Goal: Information Seeking & Learning: Learn about a topic

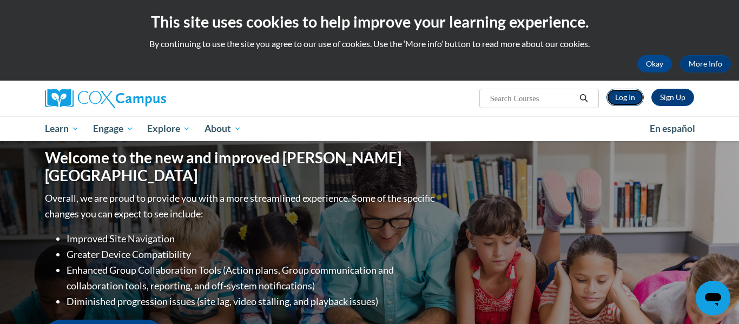
click at [623, 104] on link "Log In" at bounding box center [625, 97] width 37 height 17
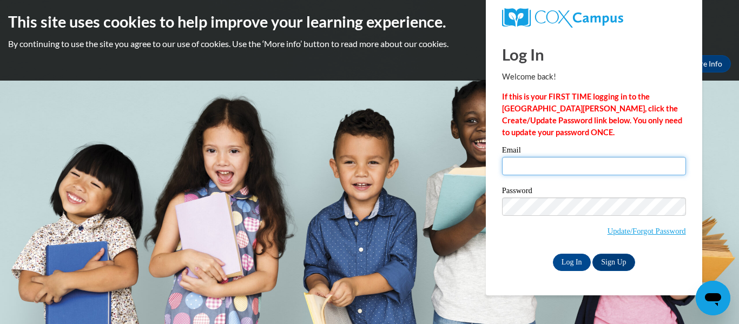
click at [535, 170] on input "Email" at bounding box center [594, 166] width 184 height 18
type input "marisa.s.severin@gmail.com"
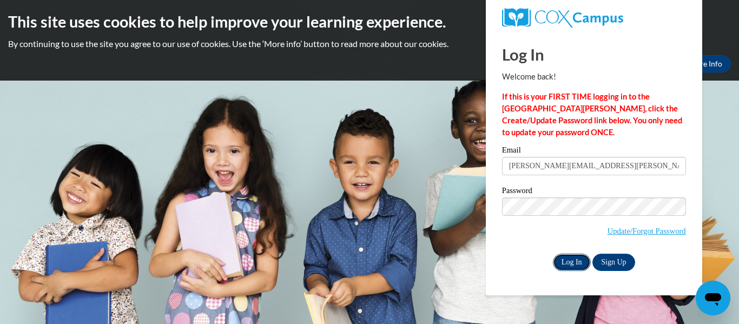
click at [567, 260] on input "Log In" at bounding box center [572, 262] width 38 height 17
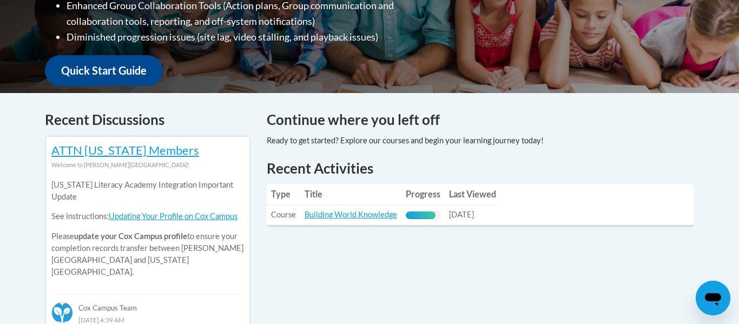
scroll to position [386, 0]
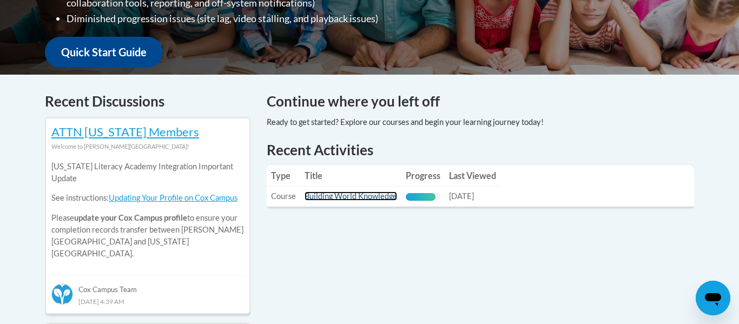
click at [338, 198] on link "Building World Knowledge" at bounding box center [351, 196] width 93 height 9
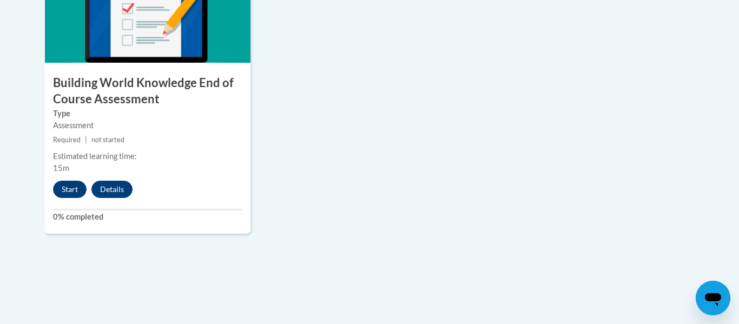
scroll to position [1009, 0]
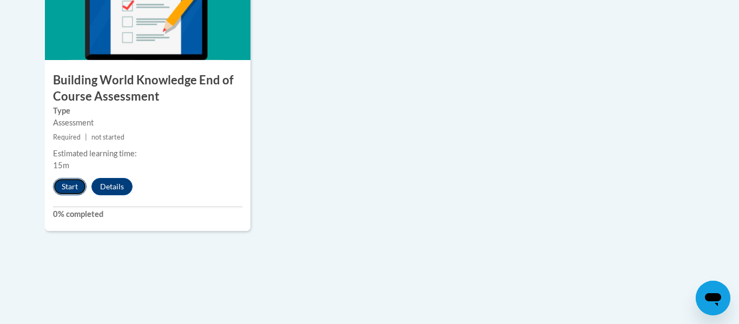
click at [66, 187] on button "Start" at bounding box center [70, 186] width 34 height 17
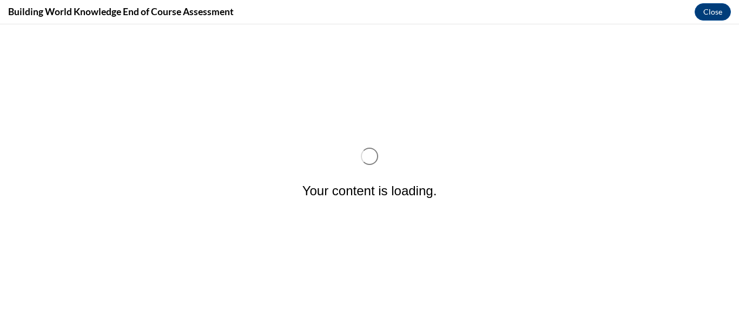
scroll to position [0, 0]
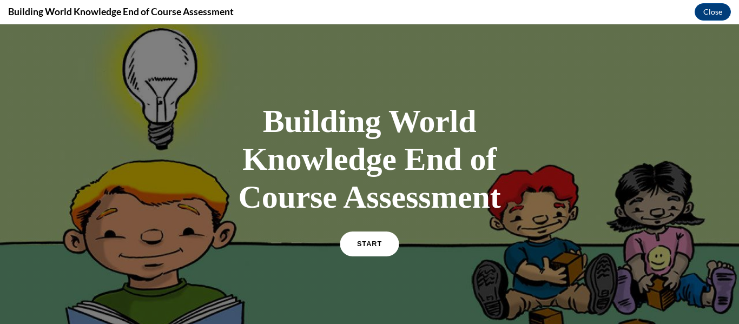
click at [384, 241] on link "START" at bounding box center [369, 244] width 59 height 25
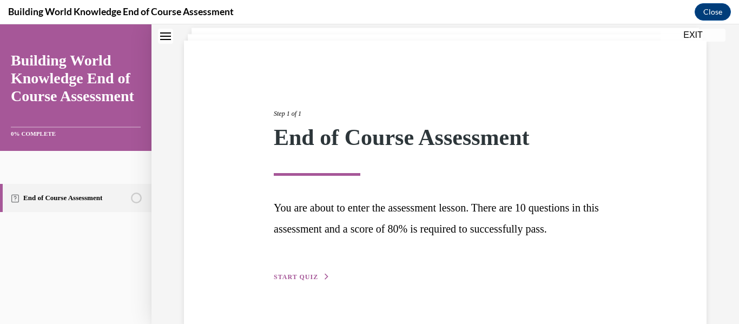
scroll to position [90, 0]
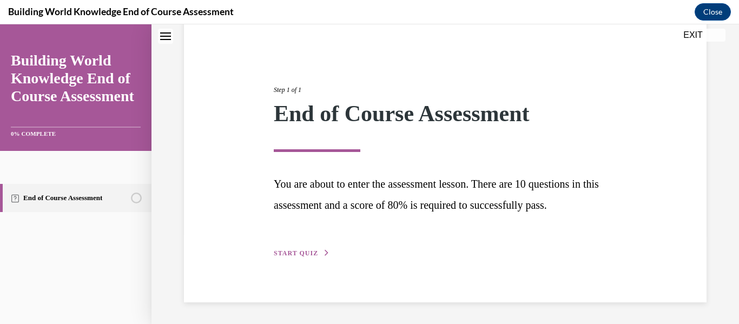
click at [319, 253] on button "START QUIZ" at bounding box center [302, 253] width 56 height 10
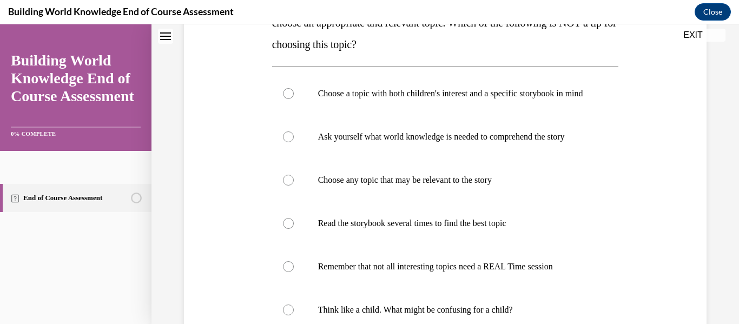
scroll to position [217, 0]
click at [286, 185] on div at bounding box center [288, 179] width 11 height 11
click at [286, 185] on input "Choose any topic that may be relevant to the story" at bounding box center [288, 179] width 11 height 11
radio input "true"
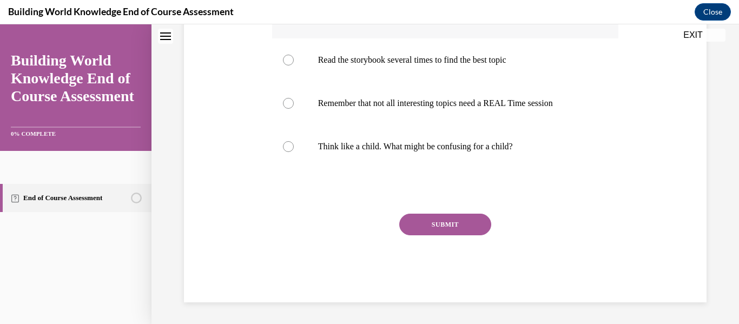
scroll to position [390, 0]
click at [479, 234] on button "SUBMIT" at bounding box center [445, 225] width 92 height 22
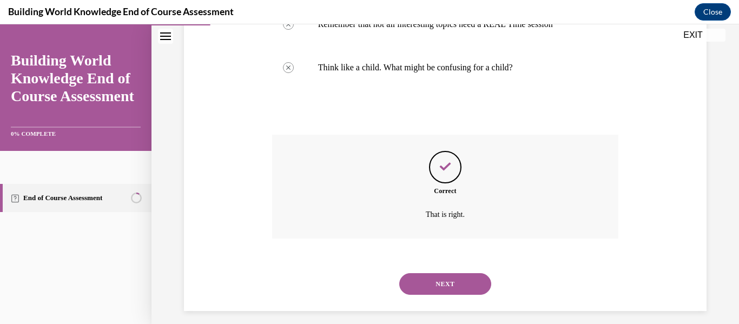
scroll to position [478, 0]
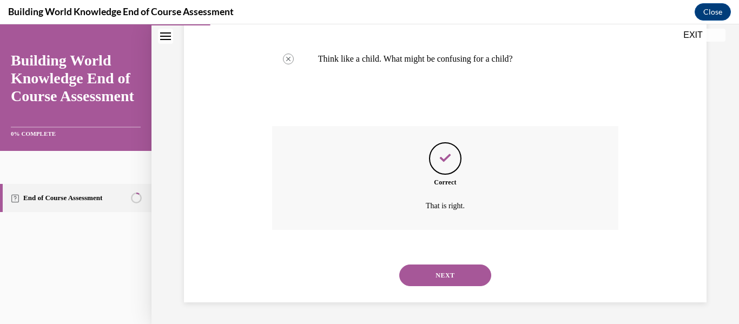
click at [476, 275] on button "NEXT" at bounding box center [445, 276] width 92 height 22
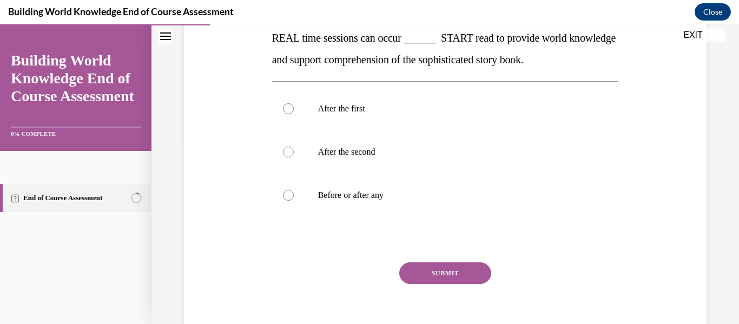
scroll to position [191, 0]
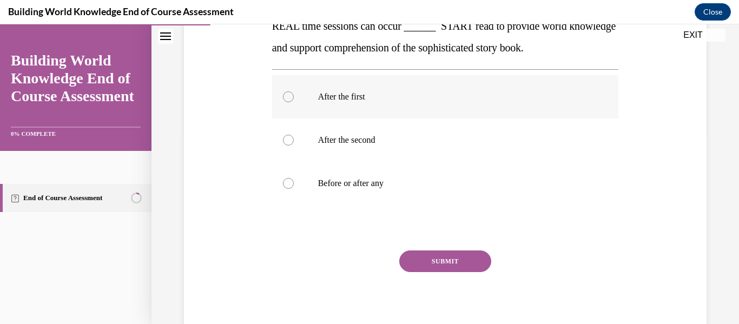
click at [302, 96] on label "After the first" at bounding box center [445, 96] width 347 height 43
click at [294, 96] on input "After the first" at bounding box center [288, 96] width 11 height 11
radio input "true"
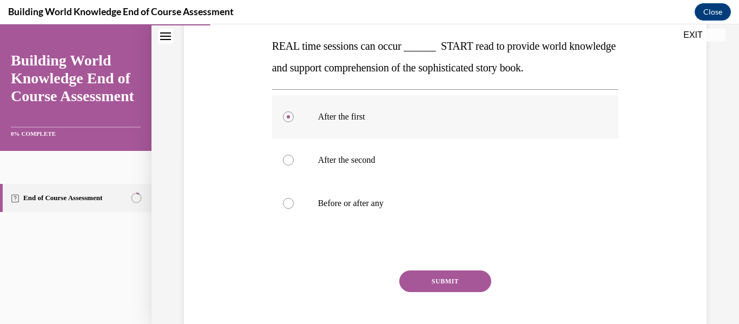
scroll to position [169, 0]
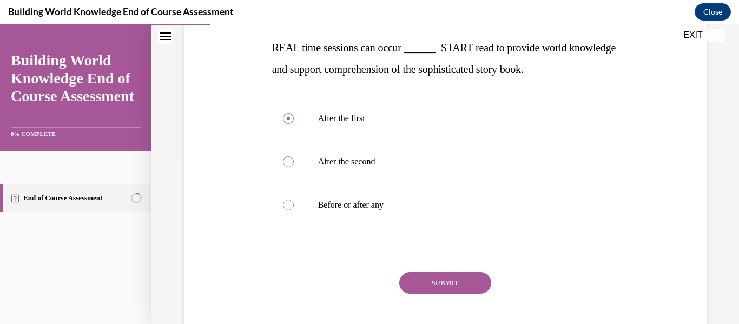
click at [472, 282] on button "SUBMIT" at bounding box center [445, 283] width 92 height 22
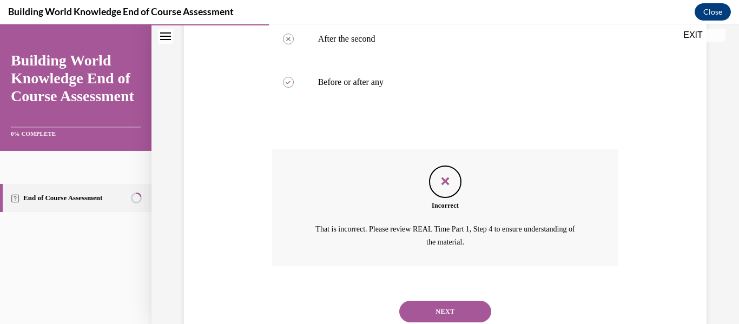
scroll to position [295, 0]
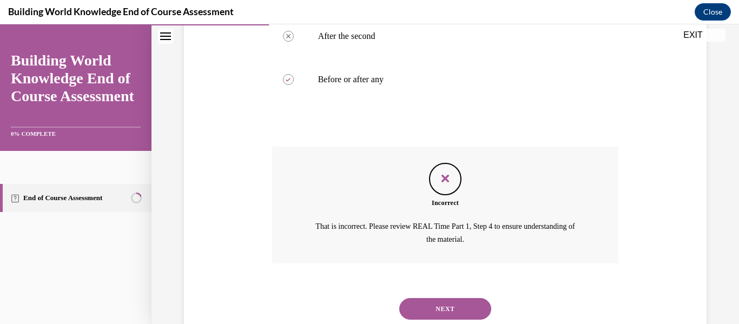
click at [473, 308] on button "NEXT" at bounding box center [445, 309] width 92 height 22
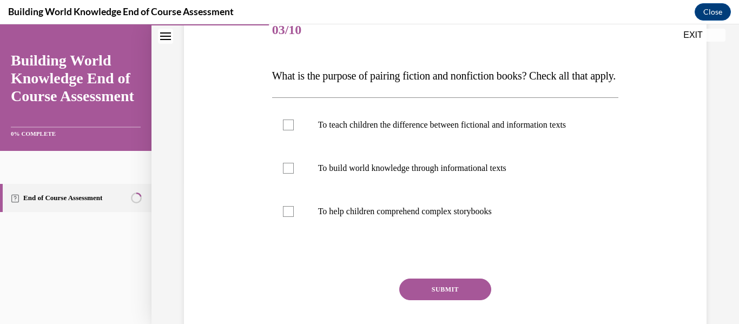
scroll to position [146, 0]
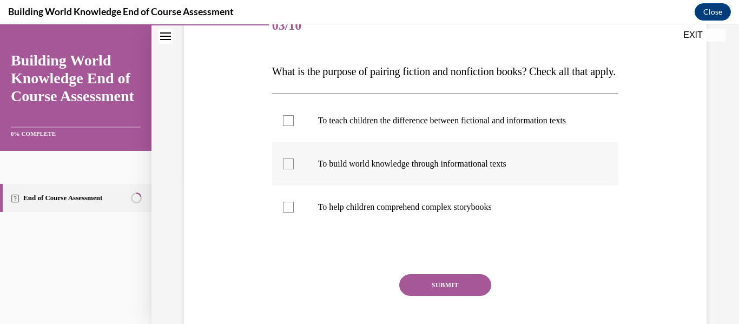
click at [298, 186] on label "To build world knowledge through informational texts" at bounding box center [445, 163] width 347 height 43
click at [294, 169] on input "To build world knowledge through informational texts" at bounding box center [288, 164] width 11 height 11
checkbox input "true"
click at [295, 229] on label "To help children comprehend complex storybooks" at bounding box center [445, 207] width 347 height 43
click at [294, 213] on input "To help children comprehend complex storybooks" at bounding box center [288, 207] width 11 height 11
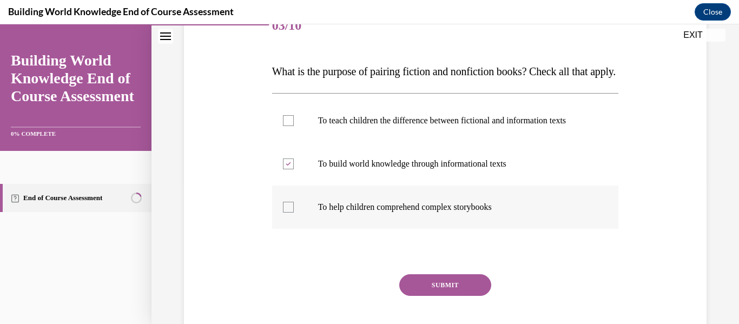
checkbox input "true"
click at [297, 139] on label "To teach children the difference between fictional and information texts" at bounding box center [445, 120] width 347 height 43
click at [294, 126] on input "To teach children the difference between fictional and information texts" at bounding box center [288, 120] width 11 height 11
checkbox input "true"
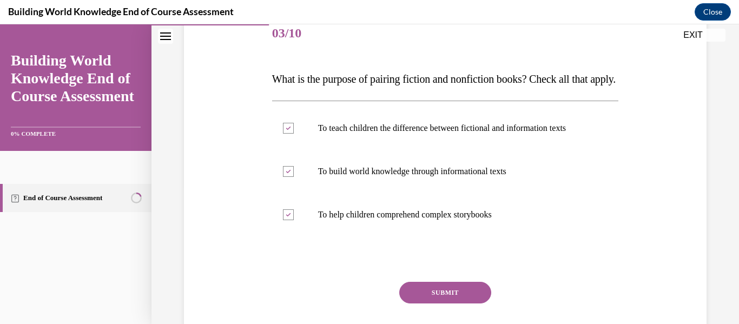
click at [463, 304] on button "SUBMIT" at bounding box center [445, 293] width 92 height 22
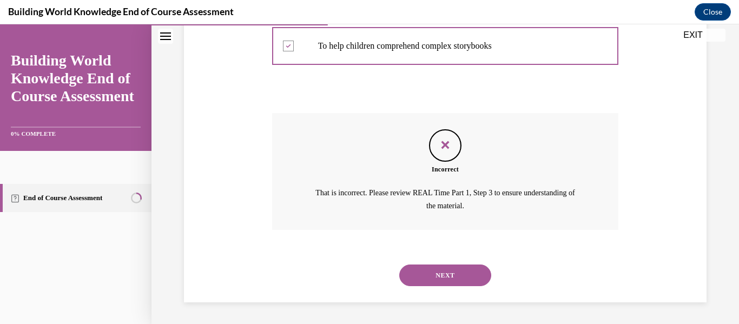
scroll to position [328, 0]
click at [472, 277] on button "NEXT" at bounding box center [445, 276] width 92 height 22
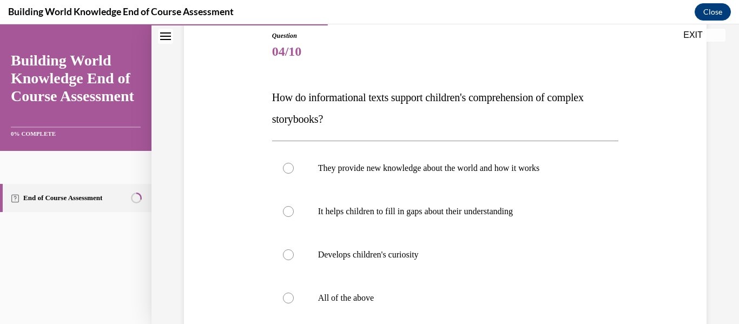
scroll to position [122, 0]
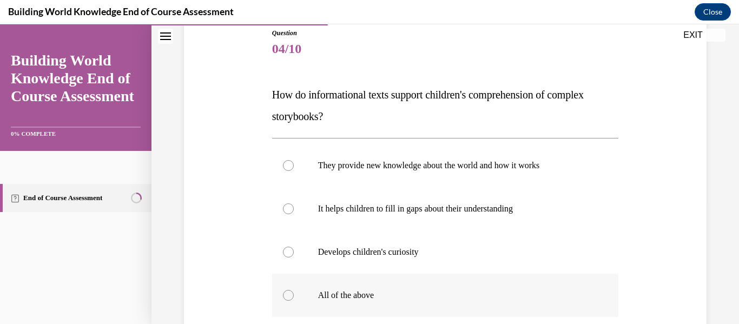
click at [301, 285] on label "All of the above" at bounding box center [445, 295] width 347 height 43
click at [294, 290] on input "All of the above" at bounding box center [288, 295] width 11 height 11
radio input "true"
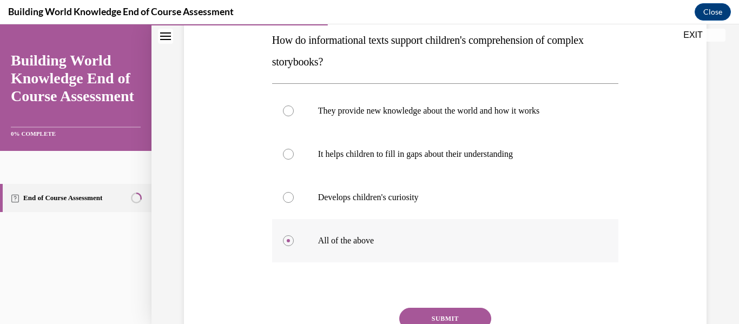
scroll to position [271, 0]
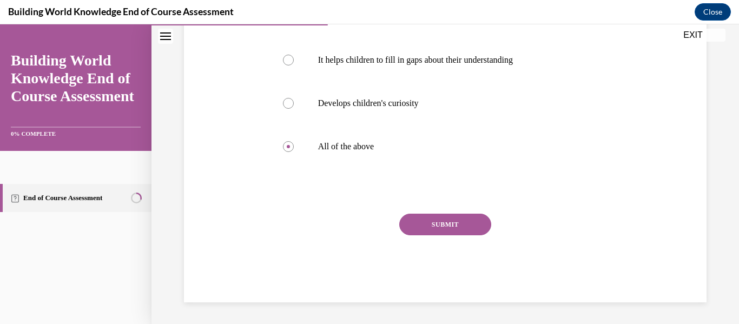
click at [465, 227] on button "SUBMIT" at bounding box center [445, 225] width 92 height 22
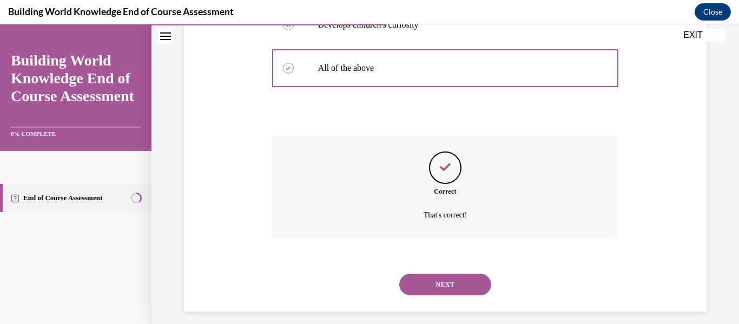
scroll to position [359, 0]
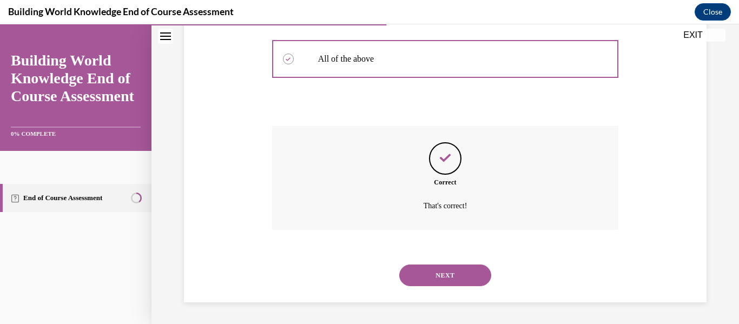
click at [458, 280] on button "NEXT" at bounding box center [445, 276] width 92 height 22
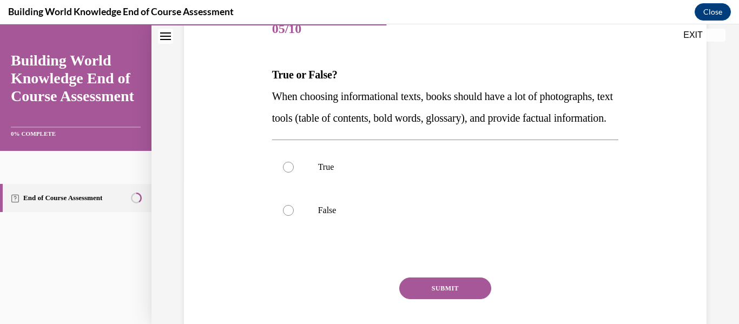
scroll to position [152, 0]
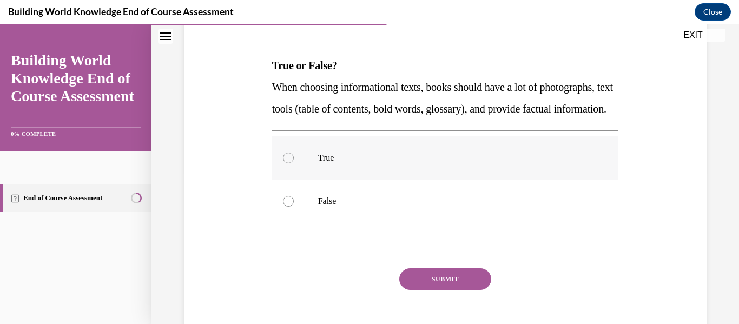
click at [295, 176] on label "True" at bounding box center [445, 157] width 347 height 43
click at [294, 163] on input "True" at bounding box center [288, 158] width 11 height 11
radio input "true"
click at [444, 290] on button "SUBMIT" at bounding box center [445, 279] width 92 height 22
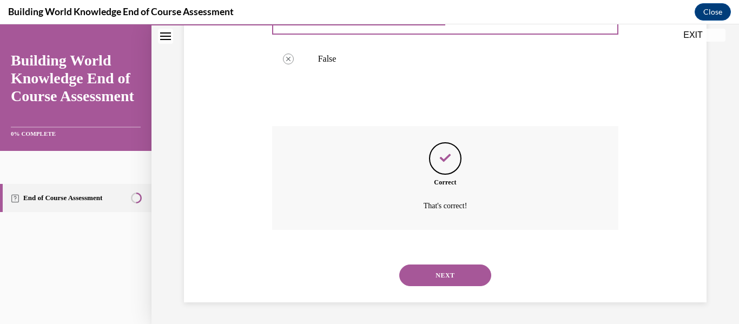
scroll to position [314, 0]
click at [460, 275] on button "NEXT" at bounding box center [445, 276] width 92 height 22
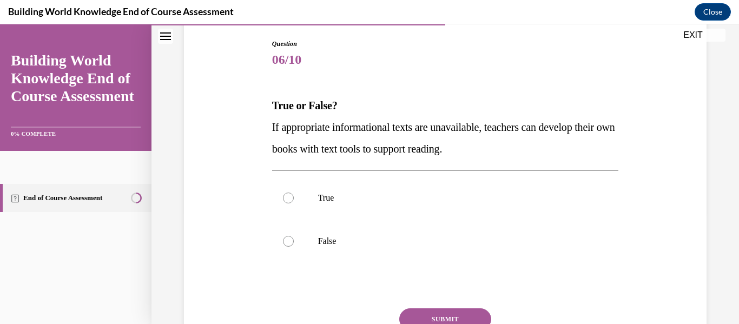
scroll to position [112, 0]
click at [299, 199] on label "True" at bounding box center [445, 197] width 347 height 43
click at [294, 199] on input "True" at bounding box center [288, 197] width 11 height 11
radio input "true"
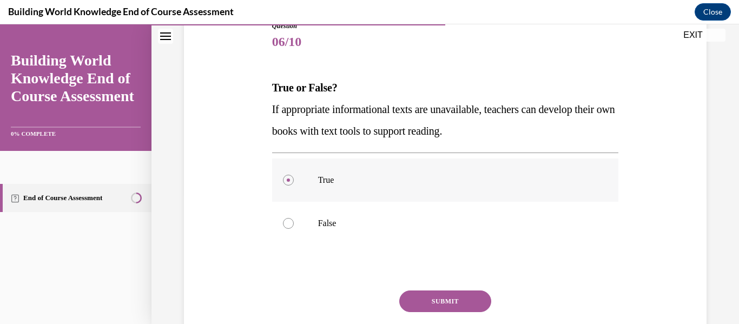
scroll to position [163, 0]
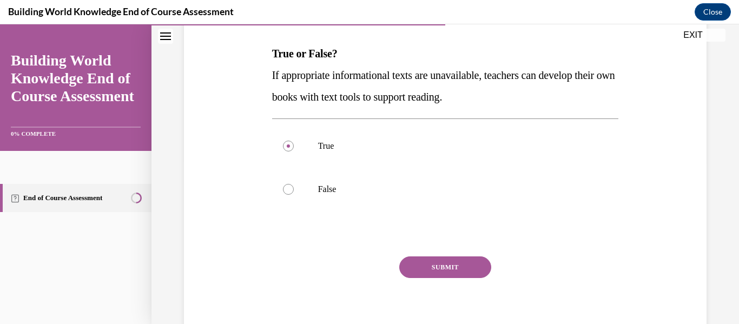
click at [457, 271] on button "SUBMIT" at bounding box center [445, 267] width 92 height 22
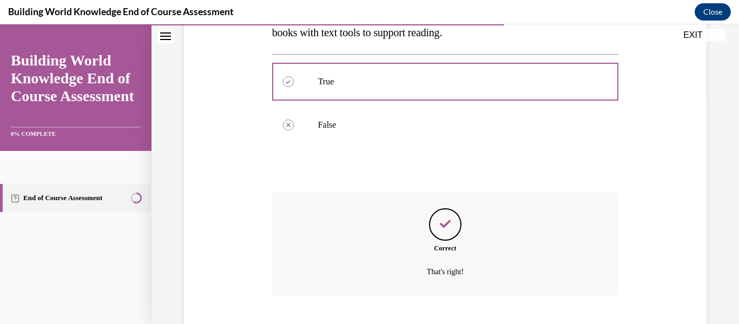
scroll to position [294, 0]
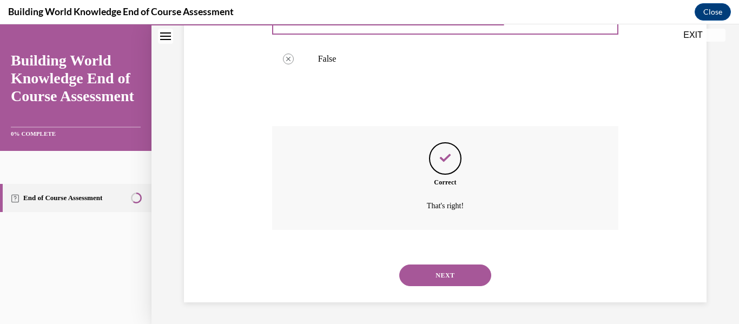
click at [458, 273] on button "NEXT" at bounding box center [445, 276] width 92 height 22
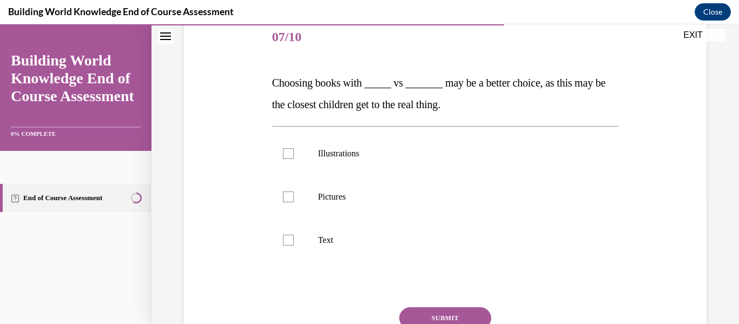
scroll to position [134, 0]
click at [302, 202] on label "Pictures" at bounding box center [445, 197] width 347 height 43
click at [294, 202] on input "Pictures" at bounding box center [288, 197] width 11 height 11
checkbox input "true"
click at [294, 249] on label "Text" at bounding box center [445, 240] width 347 height 43
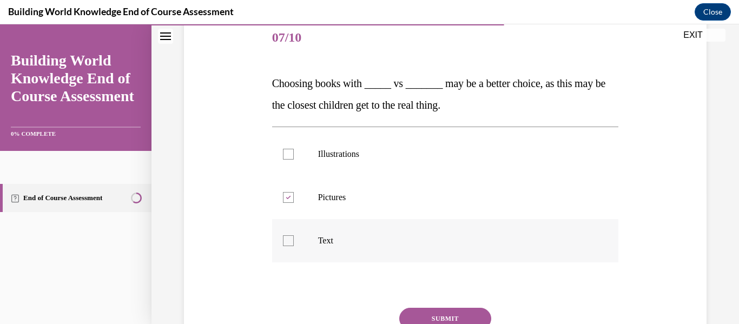
click at [294, 246] on input "Text" at bounding box center [288, 240] width 11 height 11
checkbox input "true"
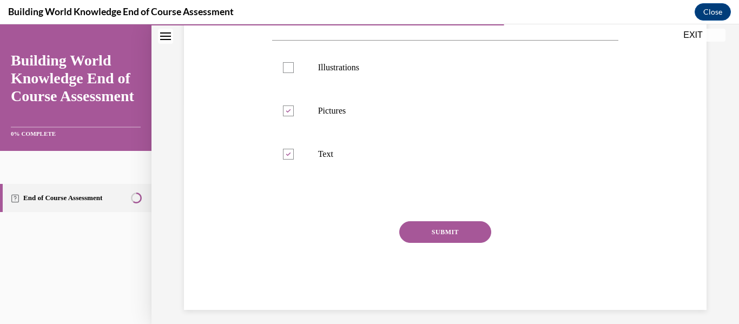
click at [463, 238] on button "SUBMIT" at bounding box center [445, 232] width 92 height 22
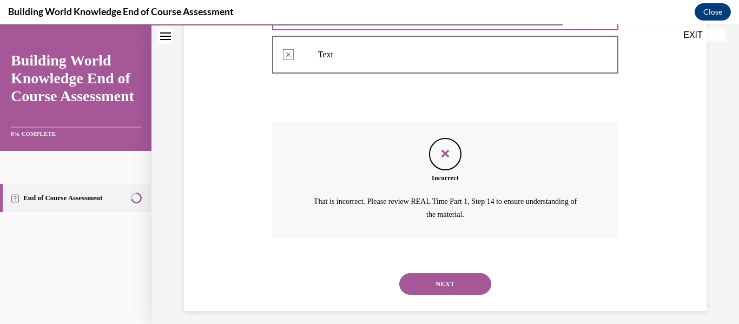
scroll to position [328, 0]
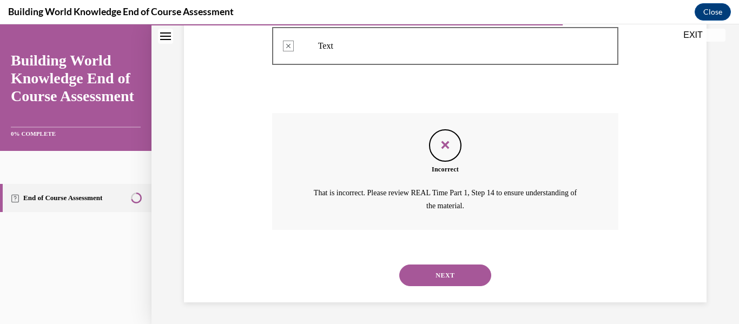
click at [463, 277] on button "NEXT" at bounding box center [445, 276] width 92 height 22
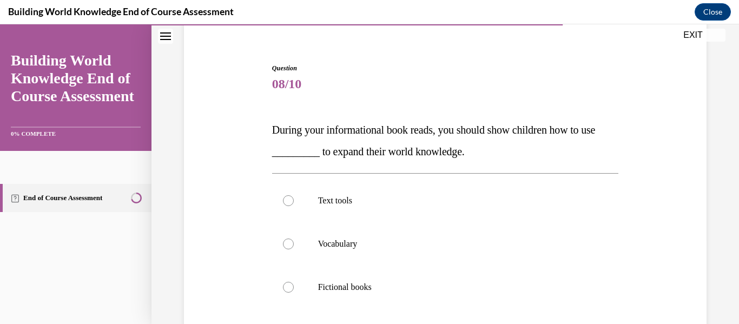
scroll to position [88, 0]
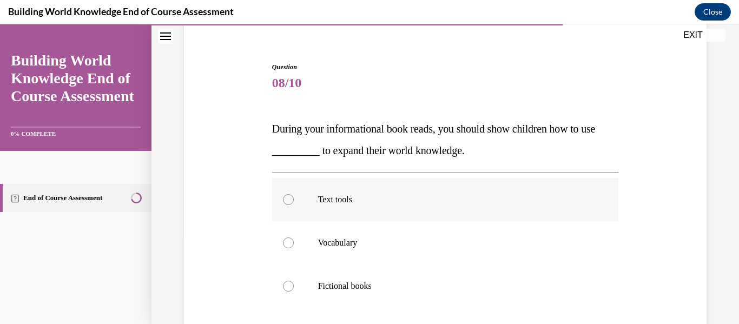
click at [291, 212] on label "Text tools" at bounding box center [445, 199] width 347 height 43
click at [291, 205] on input "Text tools" at bounding box center [288, 199] width 11 height 11
radio input "true"
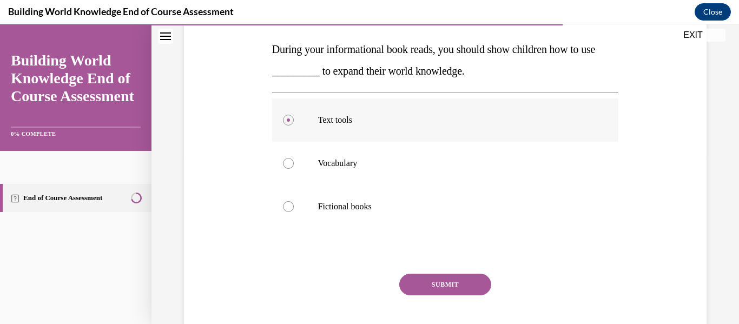
scroll to position [174, 0]
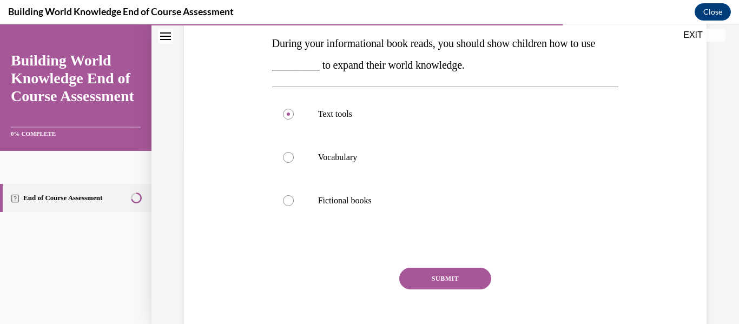
click at [479, 277] on button "SUBMIT" at bounding box center [445, 279] width 92 height 22
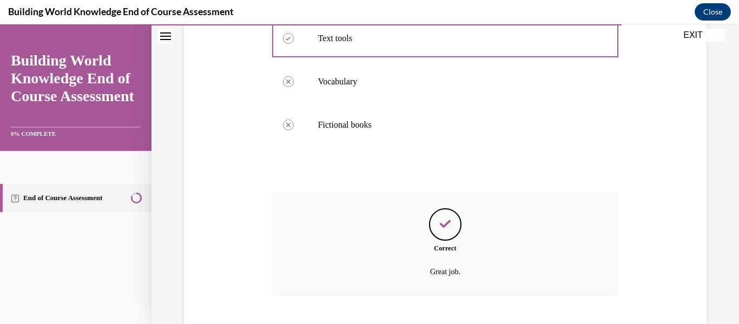
scroll to position [315, 0]
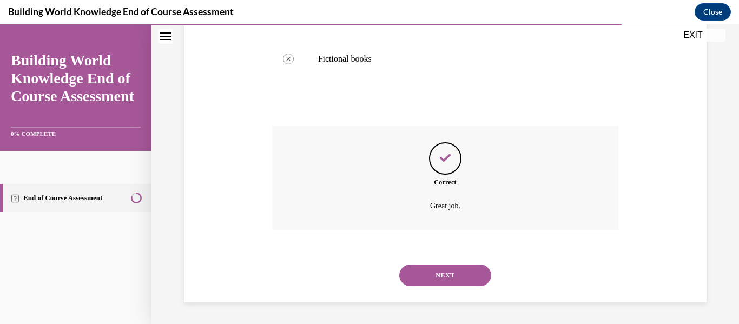
click at [473, 283] on button "NEXT" at bounding box center [445, 276] width 92 height 22
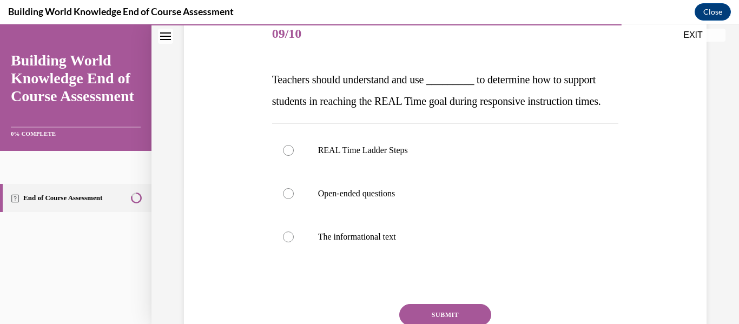
scroll to position [143, 0]
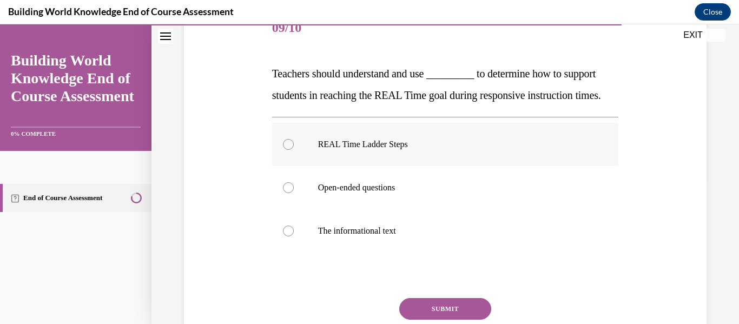
click at [280, 161] on label "REAL Time Ladder Steps" at bounding box center [445, 144] width 347 height 43
click at [283, 150] on input "REAL Time Ladder Steps" at bounding box center [288, 144] width 11 height 11
radio input "true"
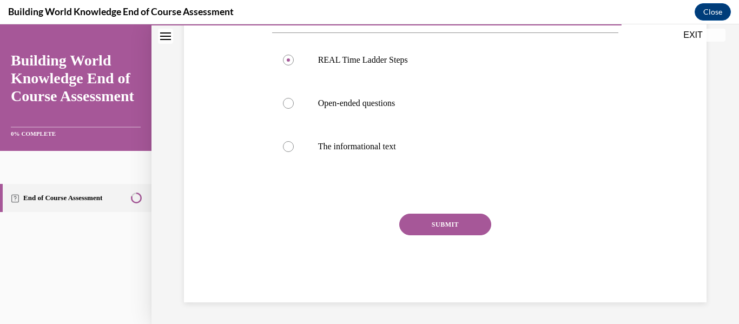
click at [461, 222] on button "SUBMIT" at bounding box center [445, 225] width 92 height 22
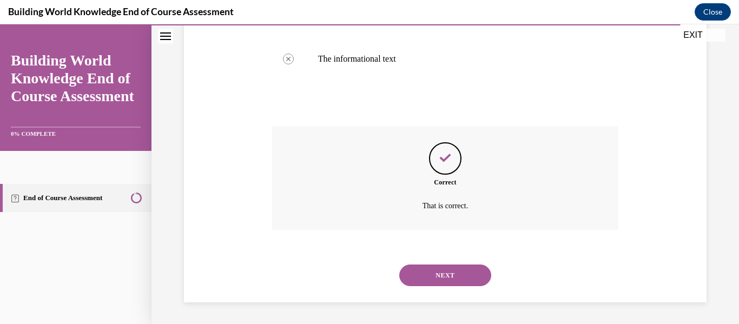
scroll to position [337, 0]
click at [463, 278] on button "NEXT" at bounding box center [445, 276] width 92 height 22
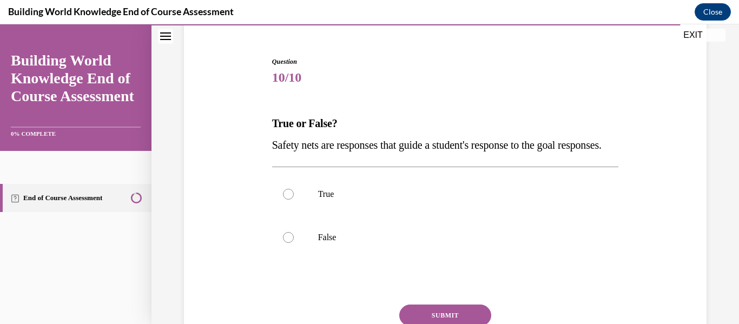
scroll to position [97, 0]
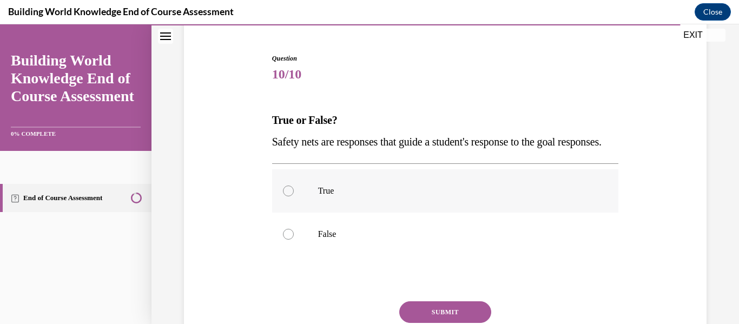
click at [301, 213] on label "True" at bounding box center [445, 190] width 347 height 43
click at [294, 196] on input "True" at bounding box center [288, 191] width 11 height 11
radio input "true"
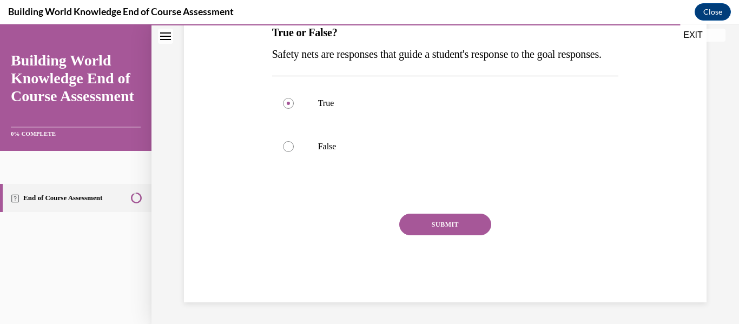
click at [460, 227] on button "SUBMIT" at bounding box center [445, 225] width 92 height 22
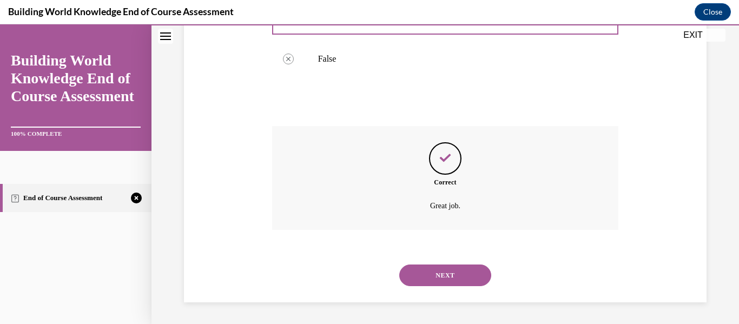
scroll to position [288, 0]
click at [460, 285] on button "NEXT" at bounding box center [445, 276] width 92 height 22
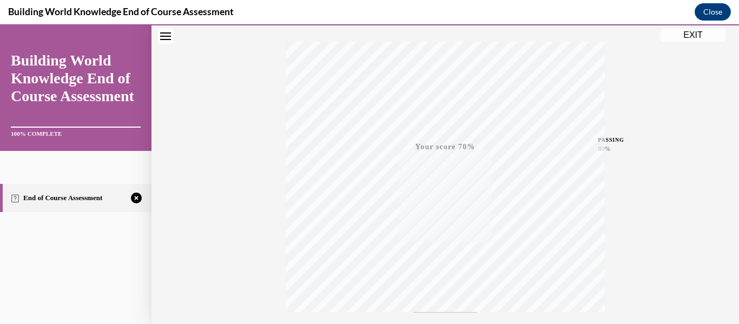
scroll to position [255, 0]
click at [450, 264] on button "TAKE AGAIN" at bounding box center [445, 251] width 64 height 49
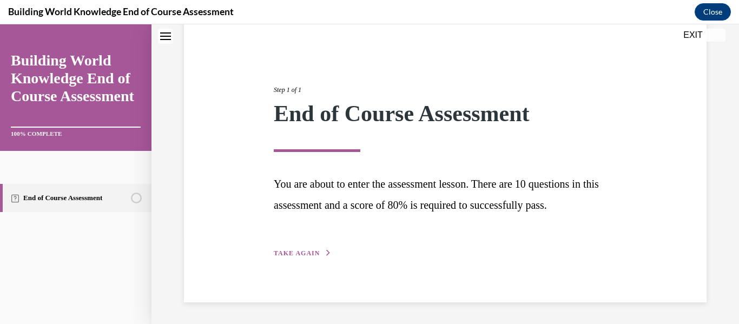
scroll to position [90, 0]
click at [300, 258] on button "TAKE AGAIN" at bounding box center [303, 253] width 58 height 10
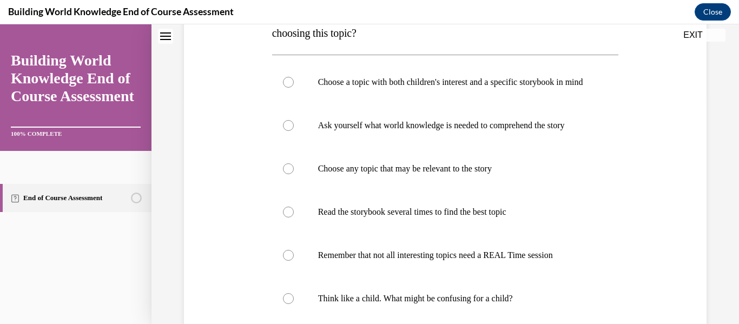
scroll to position [228, 0]
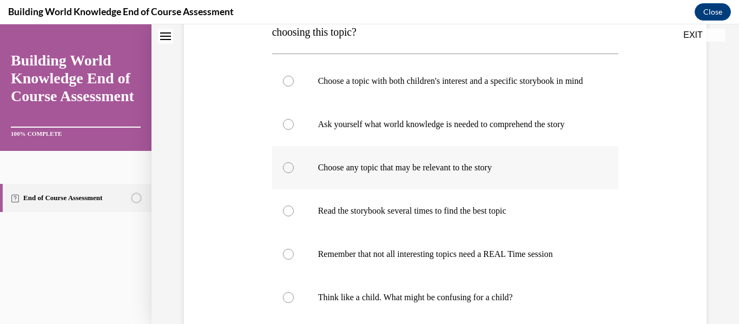
click at [288, 173] on div at bounding box center [288, 167] width 11 height 11
click at [288, 173] on input "Choose any topic that may be relevant to the story" at bounding box center [288, 167] width 11 height 11
radio input "true"
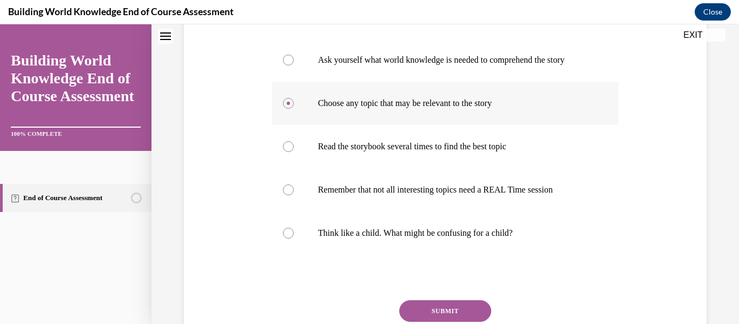
scroll to position [296, 0]
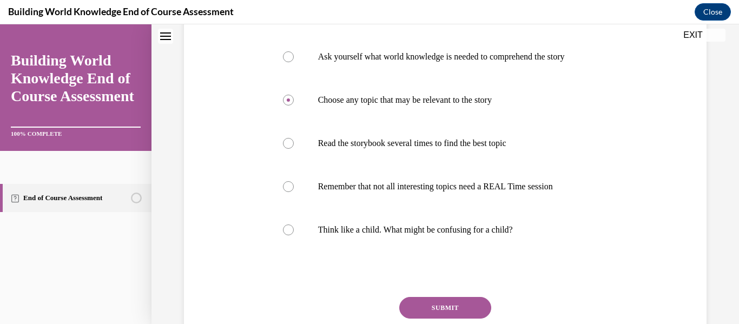
click at [476, 313] on button "SUBMIT" at bounding box center [445, 308] width 92 height 22
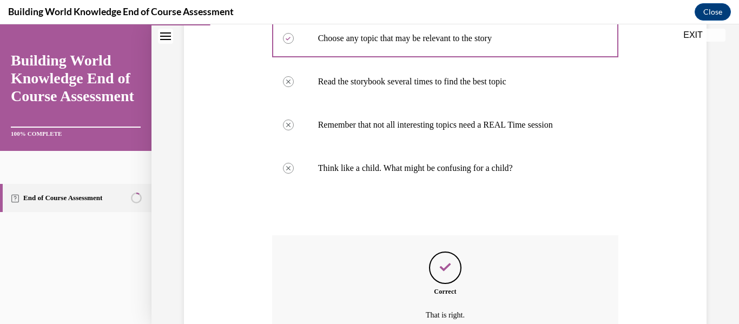
scroll to position [478, 0]
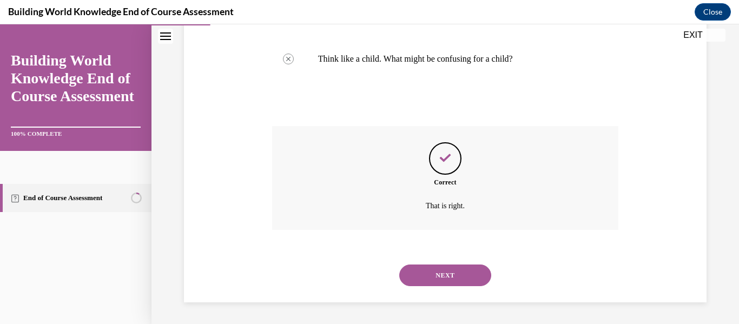
click at [488, 279] on button "NEXT" at bounding box center [445, 276] width 92 height 22
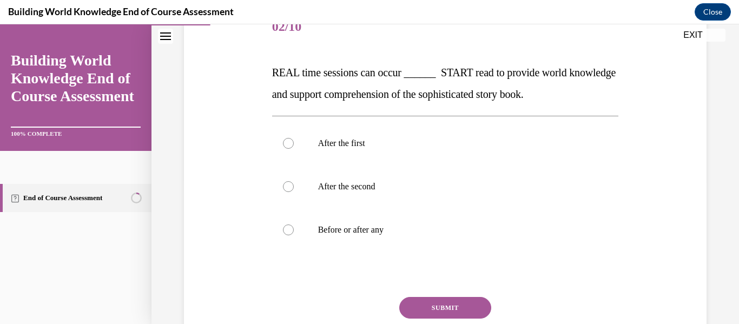
scroll to position [148, 0]
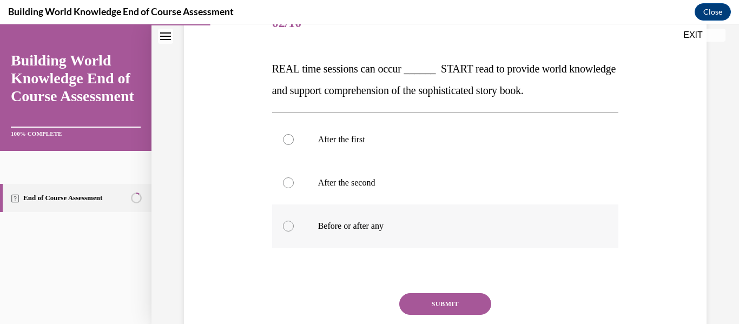
click at [291, 234] on label "Before or after any" at bounding box center [445, 226] width 347 height 43
click at [291, 232] on input "Before or after any" at bounding box center [288, 226] width 11 height 11
radio input "true"
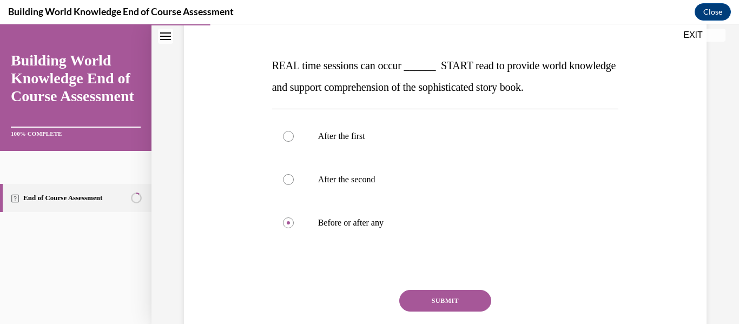
click at [471, 298] on button "SUBMIT" at bounding box center [445, 301] width 92 height 22
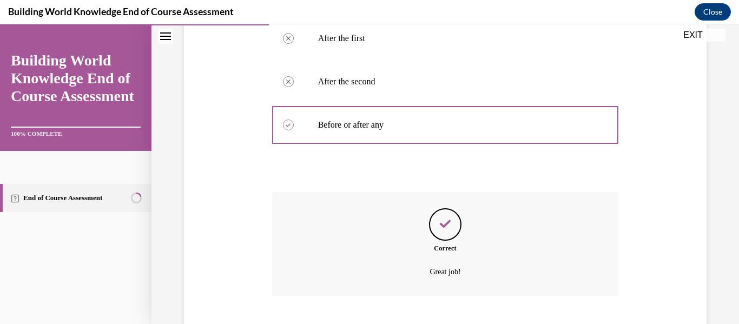
scroll to position [315, 0]
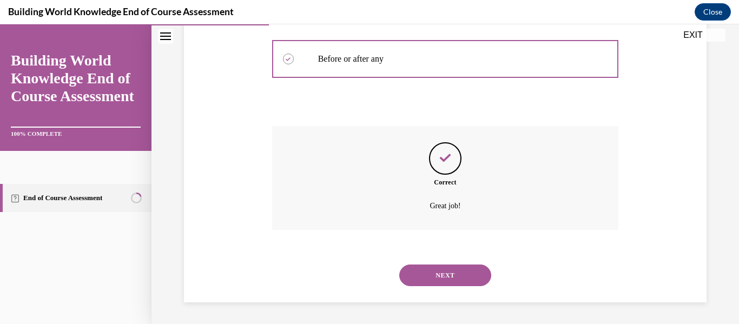
click at [456, 266] on button "NEXT" at bounding box center [445, 276] width 92 height 22
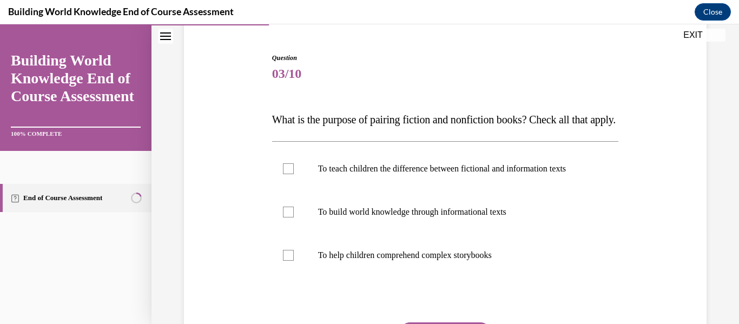
scroll to position [113, 0]
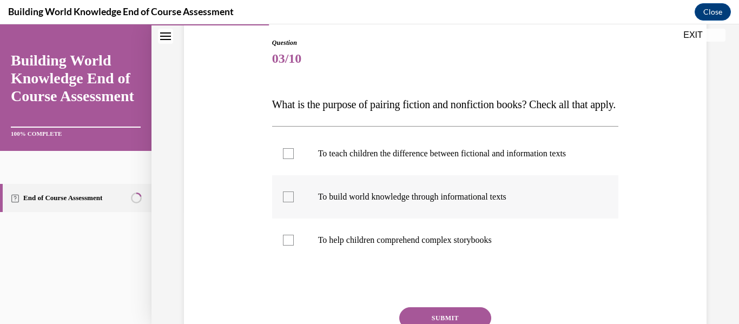
click at [284, 219] on label "To build world knowledge through informational texts" at bounding box center [445, 196] width 347 height 43
click at [284, 202] on input "To build world knowledge through informational texts" at bounding box center [288, 197] width 11 height 11
checkbox input "true"
click at [298, 262] on label "To help children comprehend complex storybooks" at bounding box center [445, 240] width 347 height 43
click at [294, 246] on input "To help children comprehend complex storybooks" at bounding box center [288, 240] width 11 height 11
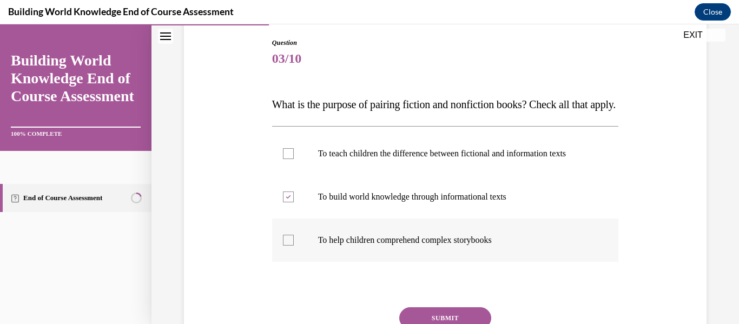
checkbox input "true"
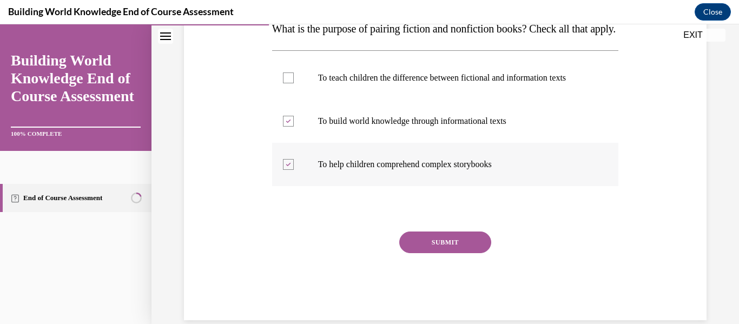
scroll to position [189, 0]
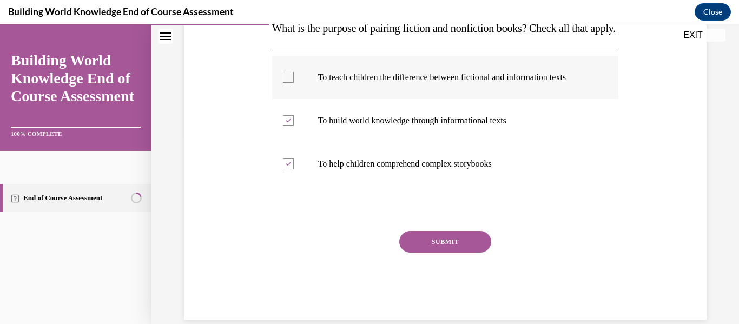
click at [291, 99] on label "To teach children the difference between fictional and information texts" at bounding box center [445, 77] width 347 height 43
click at [291, 83] on input "To teach children the difference between fictional and information texts" at bounding box center [288, 77] width 11 height 11
checkbox input "true"
click at [438, 253] on button "SUBMIT" at bounding box center [445, 242] width 92 height 22
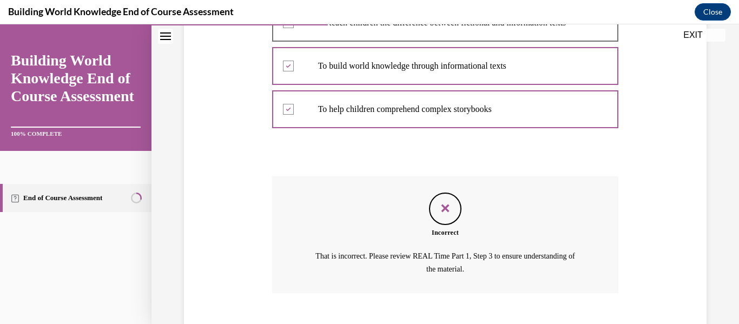
scroll to position [328, 0]
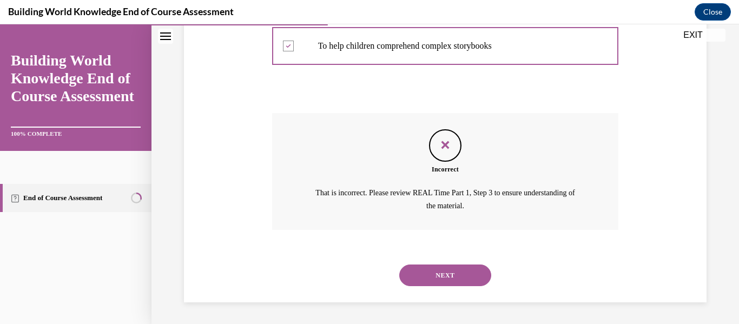
click at [440, 280] on button "NEXT" at bounding box center [445, 276] width 92 height 22
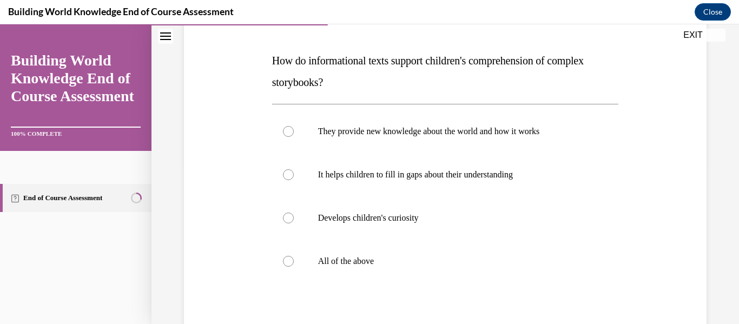
scroll to position [167, 0]
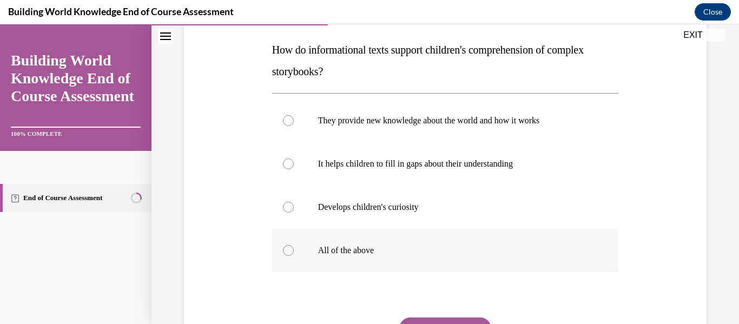
click at [301, 248] on label "All of the above" at bounding box center [445, 250] width 347 height 43
click at [294, 248] on input "All of the above" at bounding box center [288, 250] width 11 height 11
radio input "true"
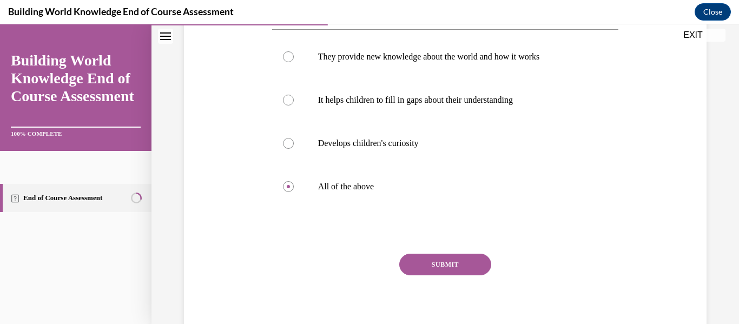
click at [449, 272] on button "SUBMIT" at bounding box center [445, 265] width 92 height 22
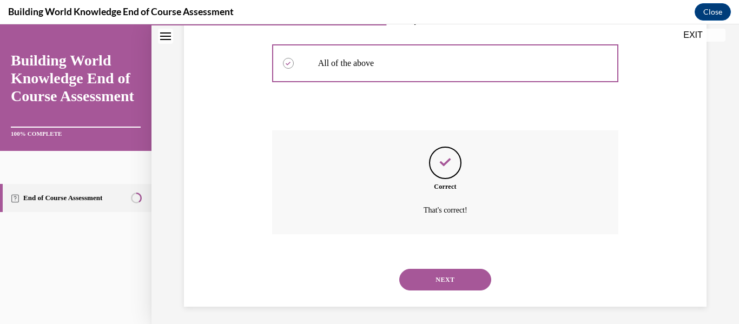
scroll to position [359, 0]
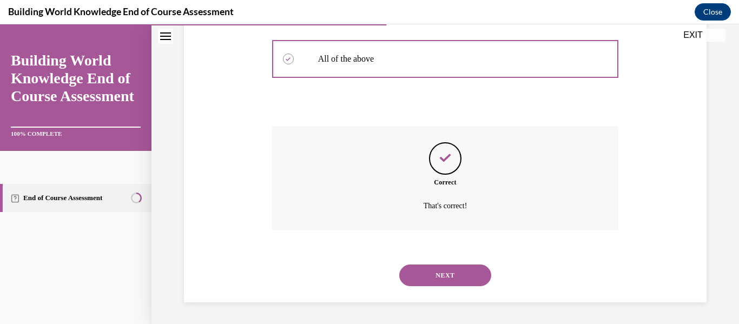
click at [479, 276] on button "NEXT" at bounding box center [445, 276] width 92 height 22
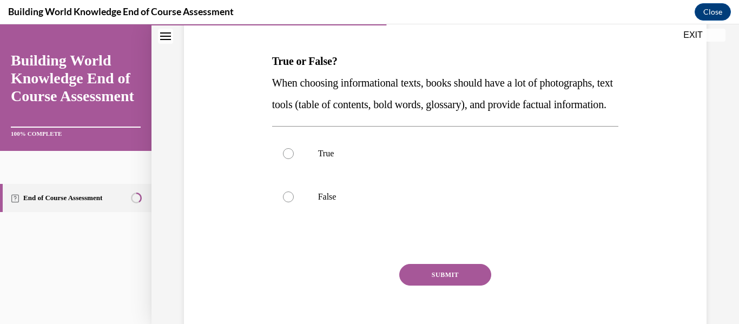
scroll to position [168, 0]
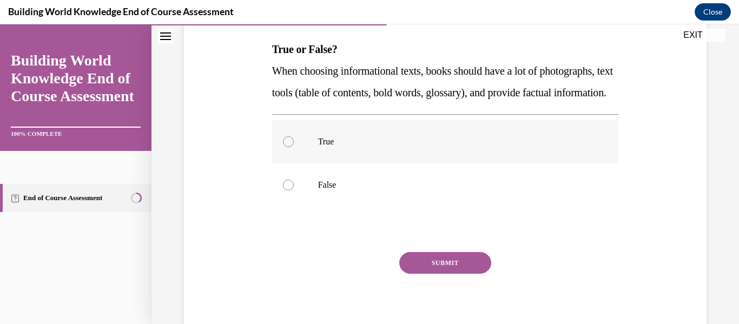
click at [293, 147] on div at bounding box center [288, 141] width 11 height 11
click at [293, 147] on input "True" at bounding box center [288, 141] width 11 height 11
radio input "true"
click at [451, 274] on button "SUBMIT" at bounding box center [445, 263] width 92 height 22
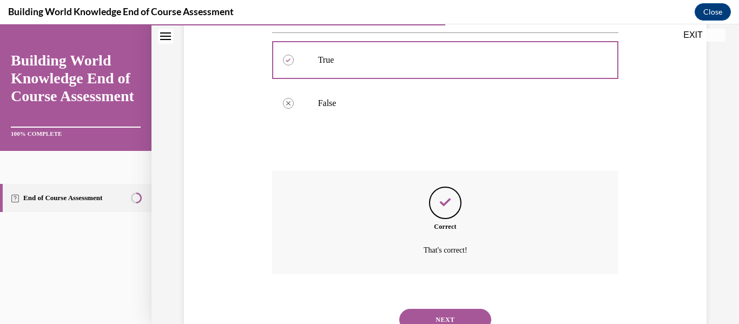
scroll to position [315, 0]
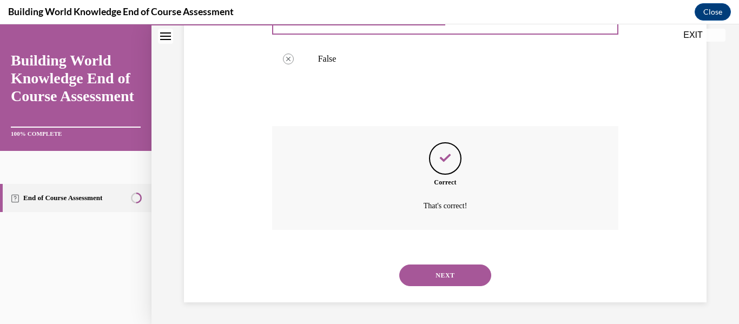
click at [462, 280] on button "NEXT" at bounding box center [445, 276] width 92 height 22
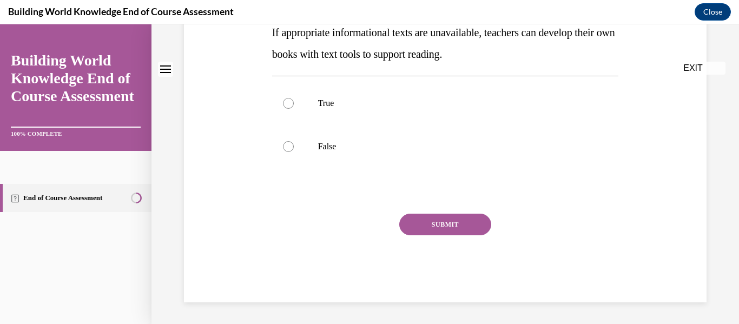
scroll to position [0, 0]
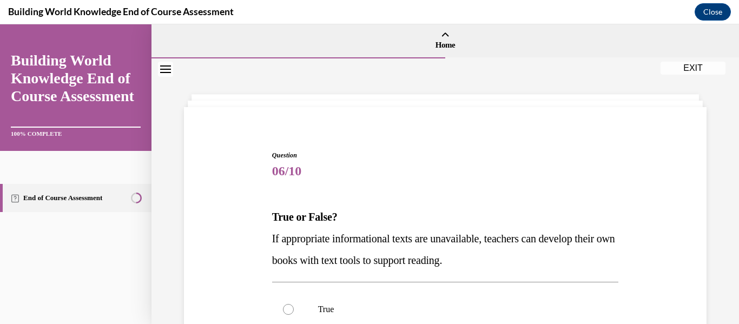
click at [584, 261] on p "If appropriate informational texts are unavailable, teachers can develop their …" at bounding box center [445, 249] width 347 height 43
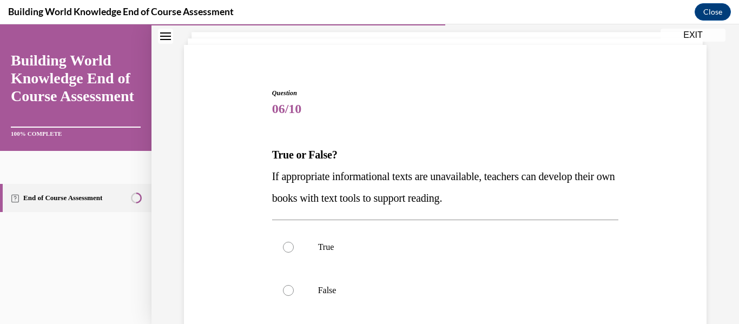
scroll to position [81, 0]
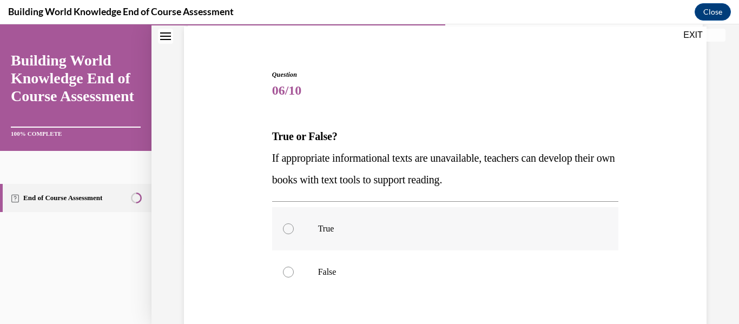
click at [292, 227] on div at bounding box center [288, 228] width 11 height 11
click at [292, 227] on input "True" at bounding box center [288, 228] width 11 height 11
radio input "true"
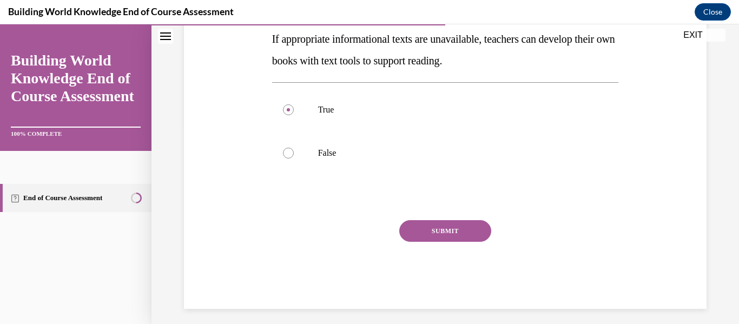
click at [469, 235] on button "SUBMIT" at bounding box center [445, 231] width 92 height 22
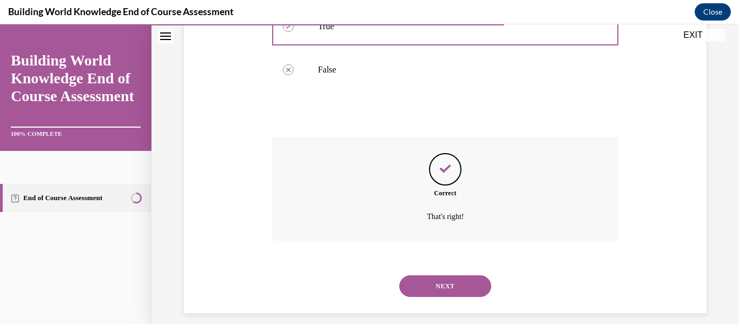
scroll to position [294, 0]
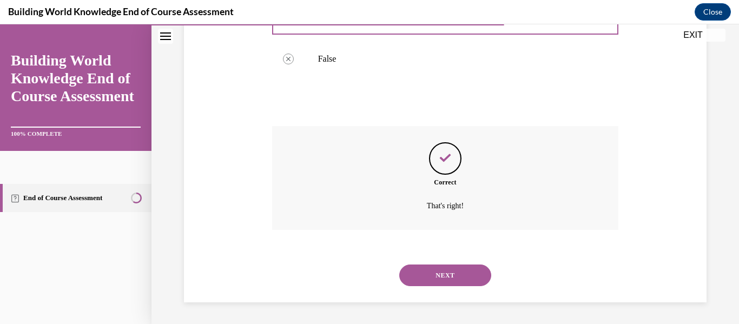
click at [464, 278] on button "NEXT" at bounding box center [445, 276] width 92 height 22
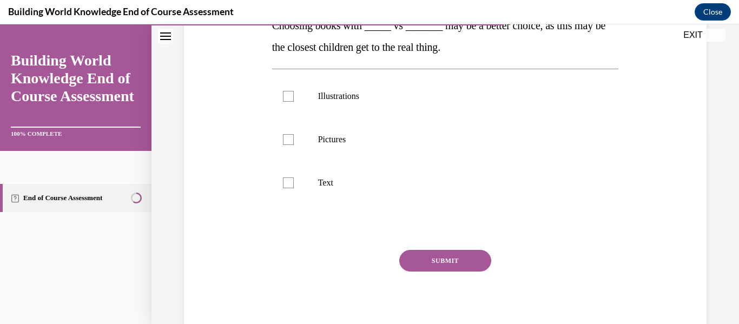
scroll to position [192, 0]
click at [300, 137] on label "Pictures" at bounding box center [445, 138] width 347 height 43
click at [294, 137] on input "Pictures" at bounding box center [288, 139] width 11 height 11
checkbox input "true"
click at [298, 99] on label "Illustrations" at bounding box center [445, 95] width 347 height 43
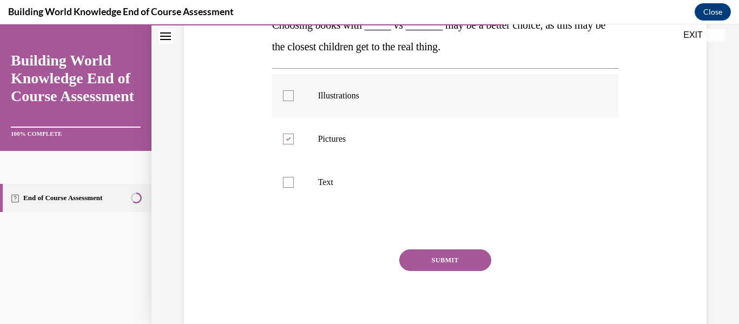
click at [294, 99] on input "Illustrations" at bounding box center [288, 95] width 11 height 11
checkbox input "true"
click at [468, 264] on button "SUBMIT" at bounding box center [445, 260] width 92 height 22
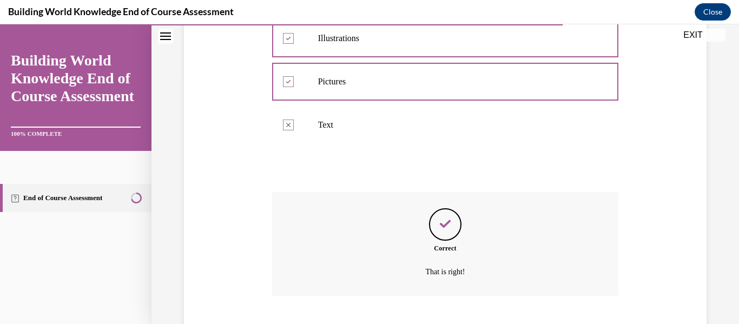
scroll to position [315, 0]
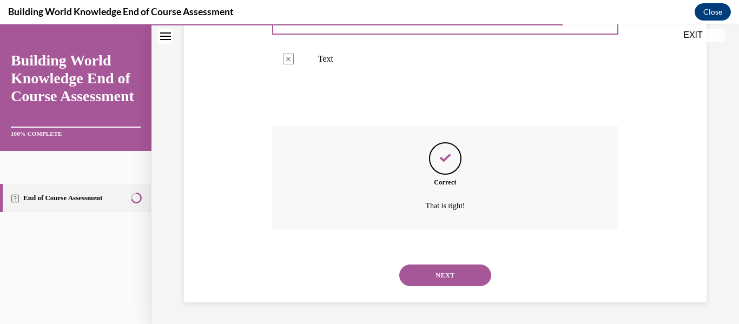
click at [474, 279] on button "NEXT" at bounding box center [445, 276] width 92 height 22
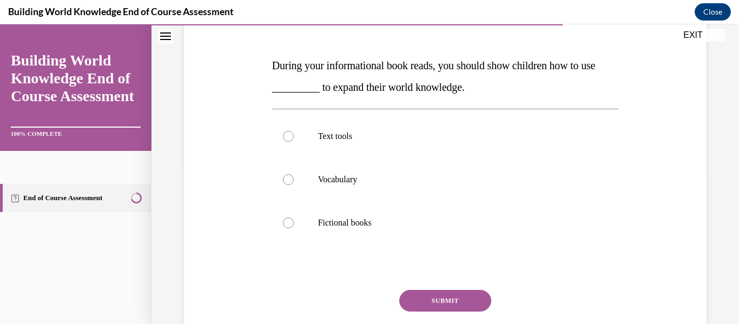
scroll to position [155, 0]
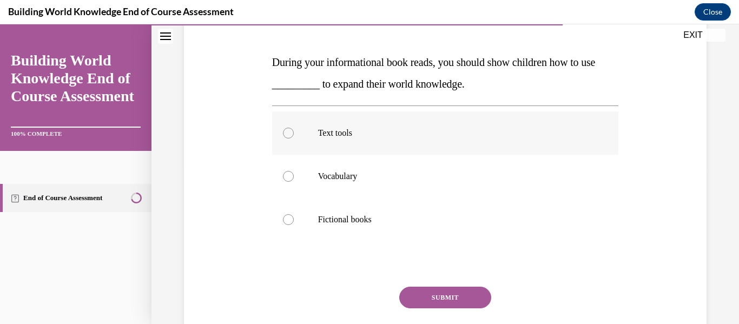
click at [294, 140] on label "Text tools" at bounding box center [445, 132] width 347 height 43
click at [294, 139] on input "Text tools" at bounding box center [288, 133] width 11 height 11
radio input "true"
click at [445, 299] on button "SUBMIT" at bounding box center [445, 298] width 92 height 22
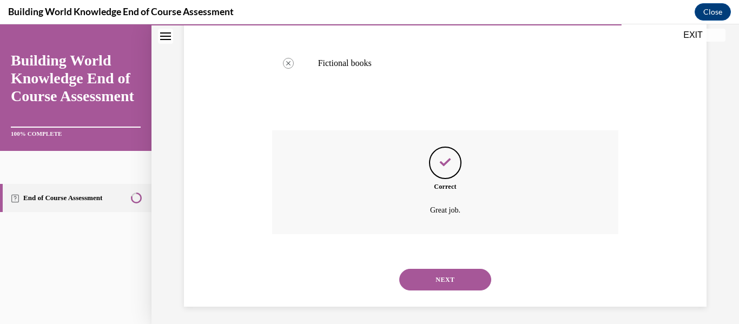
scroll to position [315, 0]
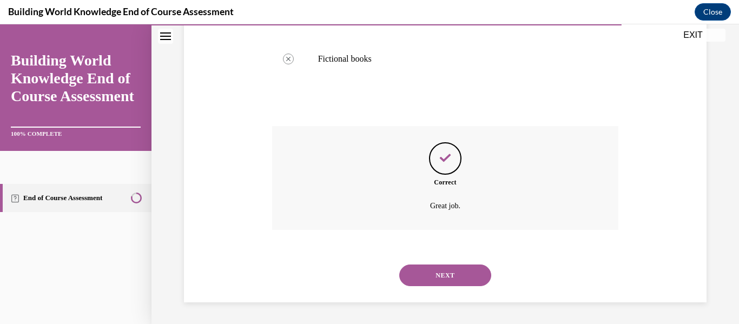
click at [463, 279] on button "NEXT" at bounding box center [445, 276] width 92 height 22
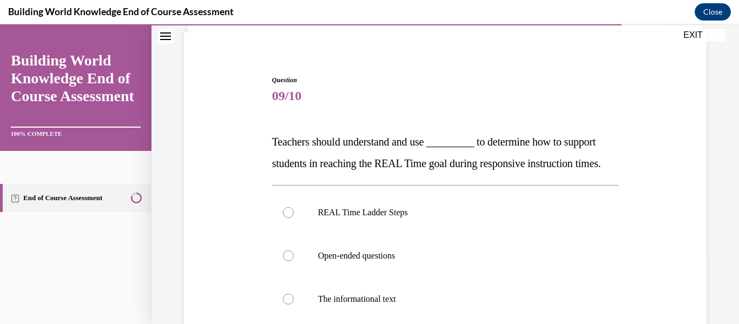
scroll to position [85, 0]
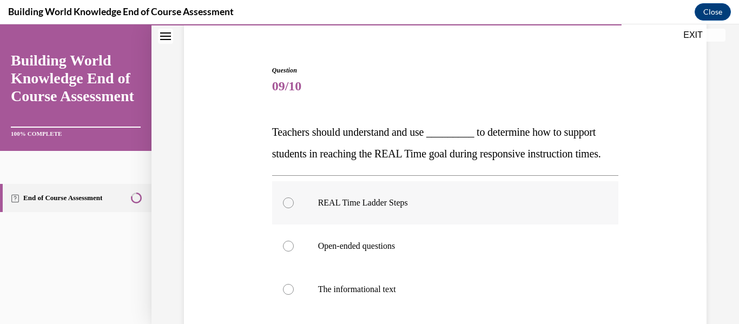
click at [289, 208] on div at bounding box center [288, 203] width 11 height 11
click at [289, 208] on input "REAL Time Ladder Steps" at bounding box center [288, 203] width 11 height 11
radio input "true"
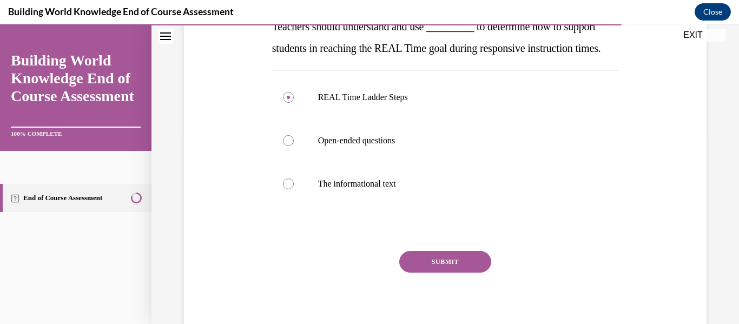
click at [470, 273] on button "SUBMIT" at bounding box center [445, 262] width 92 height 22
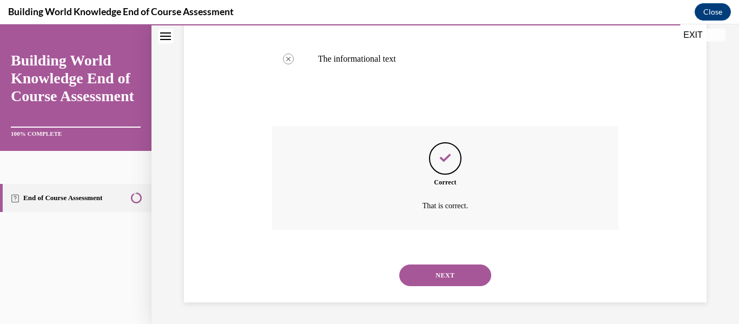
scroll to position [334, 0]
click at [471, 279] on button "NEXT" at bounding box center [445, 276] width 92 height 22
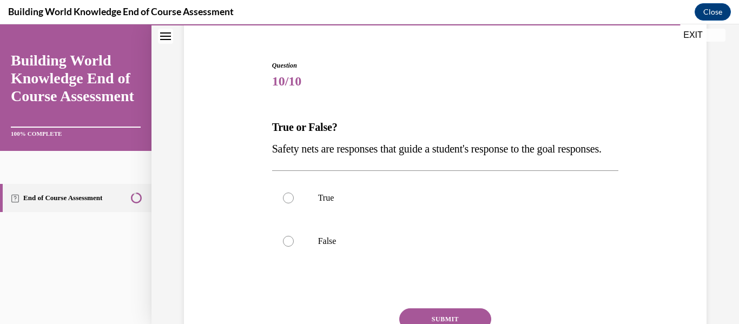
scroll to position [96, 0]
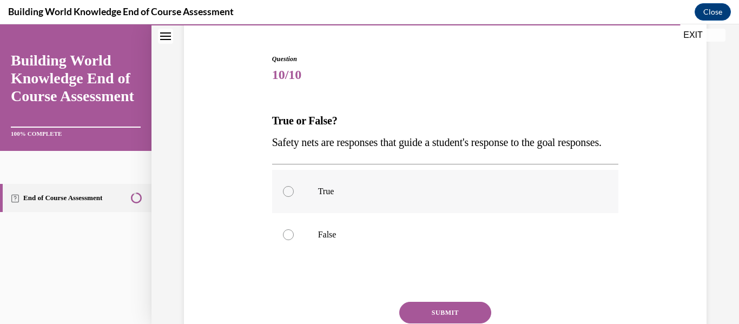
click at [288, 197] on div at bounding box center [288, 191] width 11 height 11
click at [288, 197] on input "True" at bounding box center [288, 191] width 11 height 11
radio input "true"
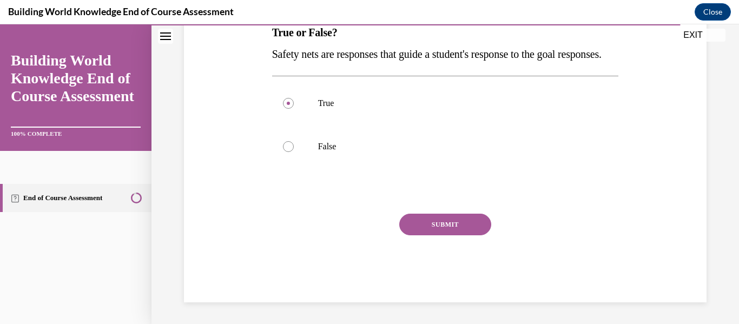
click at [465, 235] on button "SUBMIT" at bounding box center [445, 225] width 92 height 22
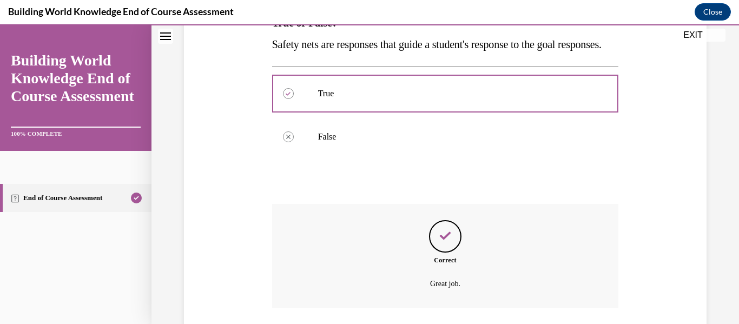
scroll to position [294, 0]
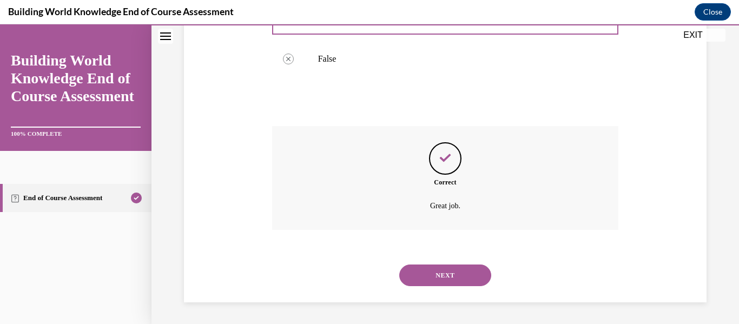
click at [486, 272] on button "NEXT" at bounding box center [445, 276] width 92 height 22
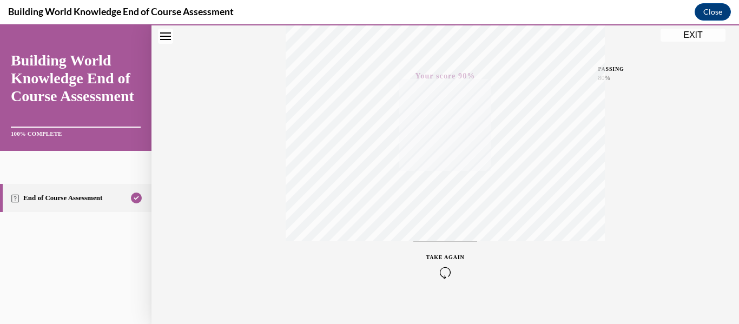
scroll to position [255, 0]
click at [448, 252] on div "TAKE AGAIN" at bounding box center [445, 251] width 38 height 25
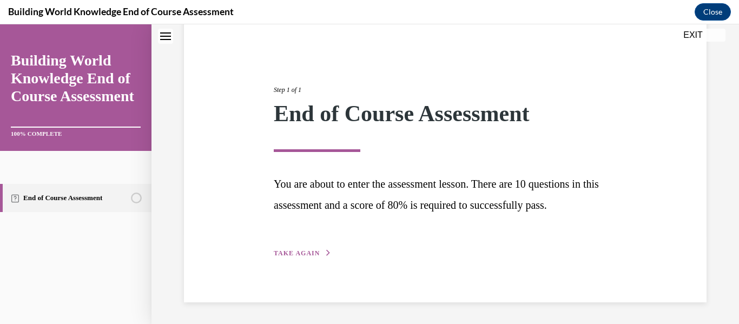
scroll to position [90, 0]
click at [318, 251] on span "TAKE AGAIN" at bounding box center [297, 253] width 46 height 8
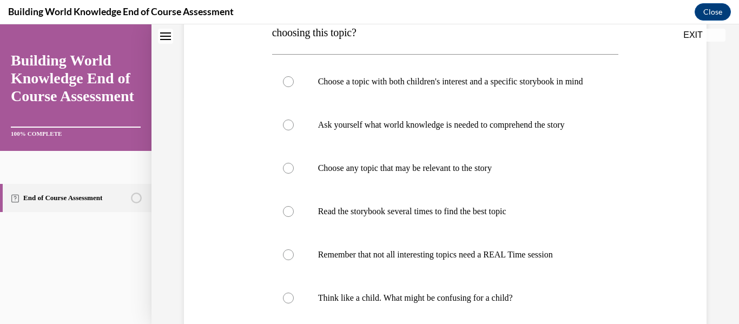
scroll to position [228, 0]
click at [298, 179] on label "Choose any topic that may be relevant to the story" at bounding box center [445, 167] width 347 height 43
click at [294, 173] on input "Choose any topic that may be relevant to the story" at bounding box center [288, 167] width 11 height 11
radio input "true"
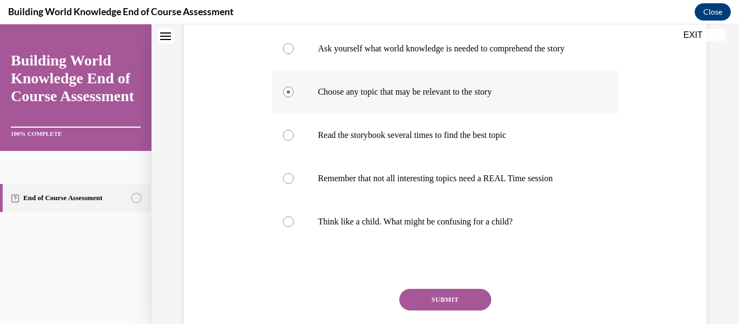
scroll to position [390, 0]
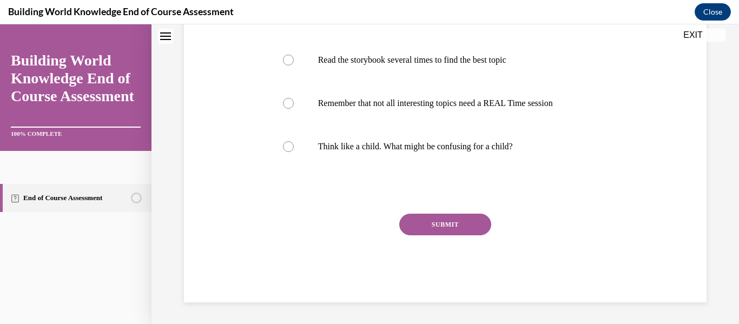
click at [460, 225] on button "SUBMIT" at bounding box center [445, 225] width 92 height 22
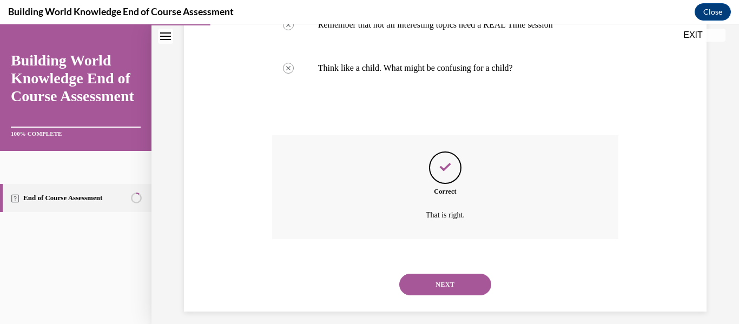
scroll to position [478, 0]
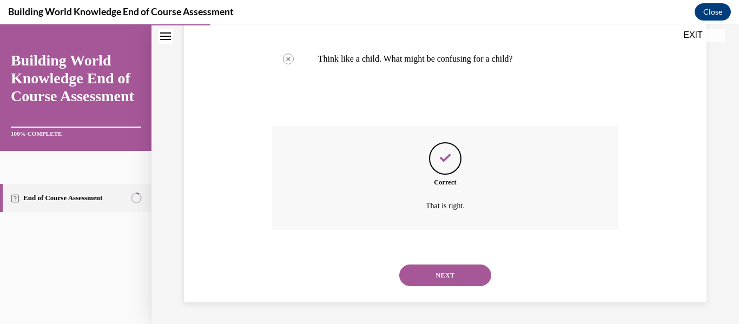
click at [480, 279] on button "NEXT" at bounding box center [445, 276] width 92 height 22
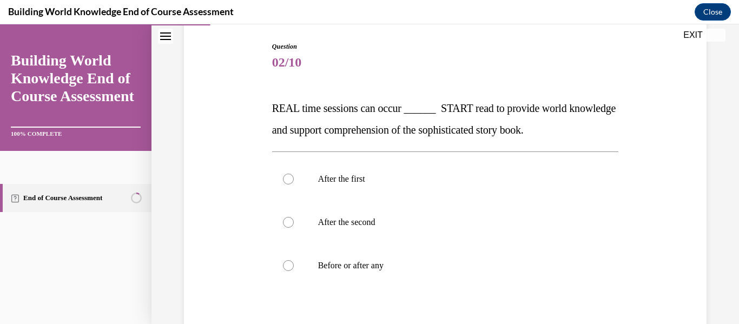
scroll to position [112, 0]
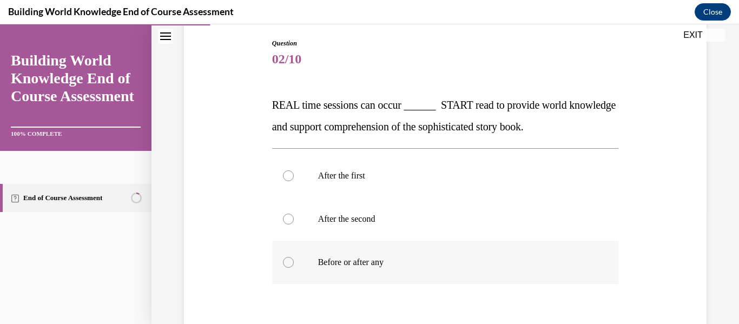
click at [305, 261] on label "Before or after any" at bounding box center [445, 262] width 347 height 43
click at [294, 261] on input "Before or after any" at bounding box center [288, 262] width 11 height 11
radio input "true"
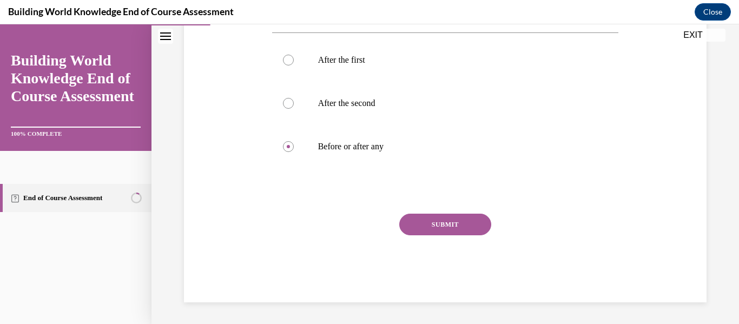
click at [471, 223] on button "SUBMIT" at bounding box center [445, 225] width 92 height 22
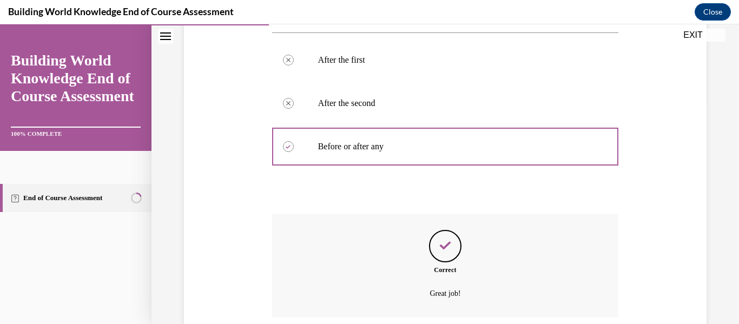
scroll to position [315, 0]
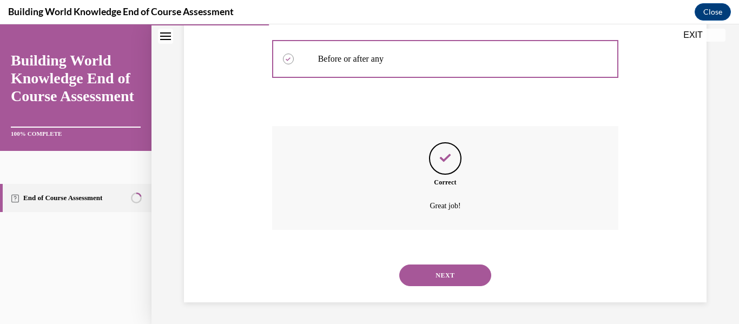
click at [475, 275] on button "NEXT" at bounding box center [445, 276] width 92 height 22
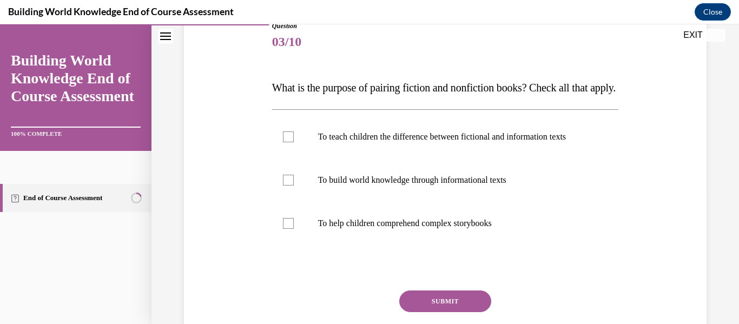
scroll to position [127, 0]
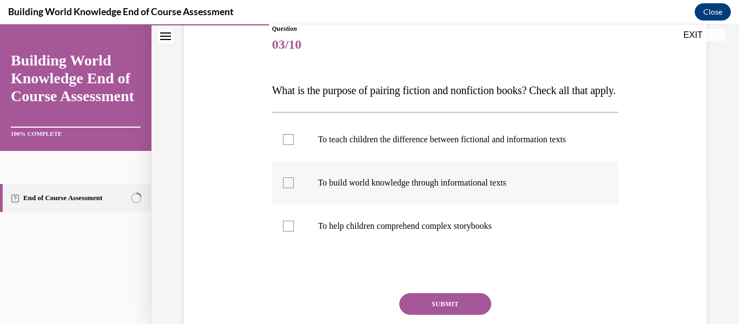
click at [297, 205] on label "To build world knowledge through informational texts" at bounding box center [445, 182] width 347 height 43
click at [294, 188] on input "To build world knowledge through informational texts" at bounding box center [288, 182] width 11 height 11
checkbox input "true"
click at [289, 248] on label "To help children comprehend complex storybooks" at bounding box center [445, 226] width 347 height 43
click at [289, 232] on input "To help children comprehend complex storybooks" at bounding box center [288, 226] width 11 height 11
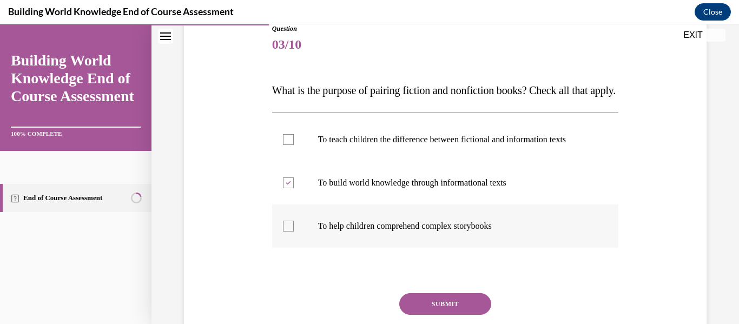
checkbox input "true"
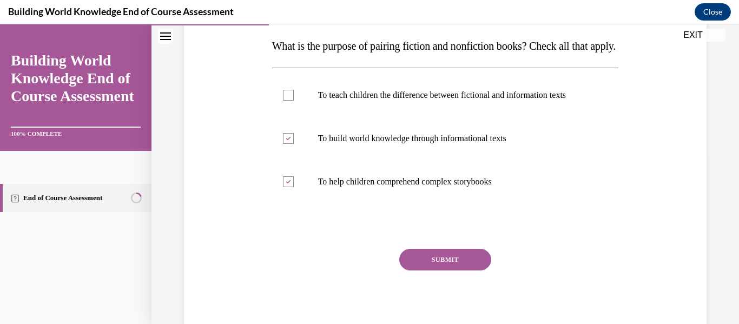
click at [465, 271] on button "SUBMIT" at bounding box center [445, 260] width 92 height 22
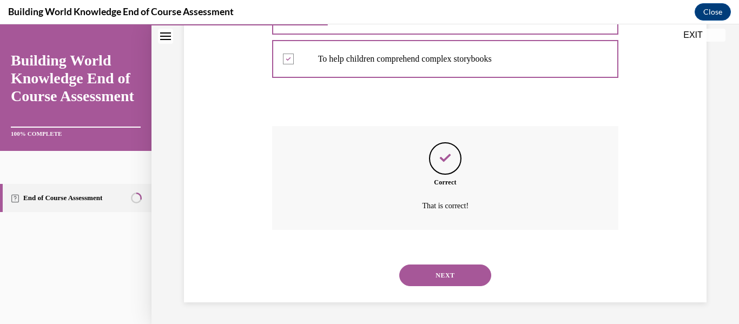
scroll to position [315, 0]
click at [475, 278] on button "NEXT" at bounding box center [445, 276] width 92 height 22
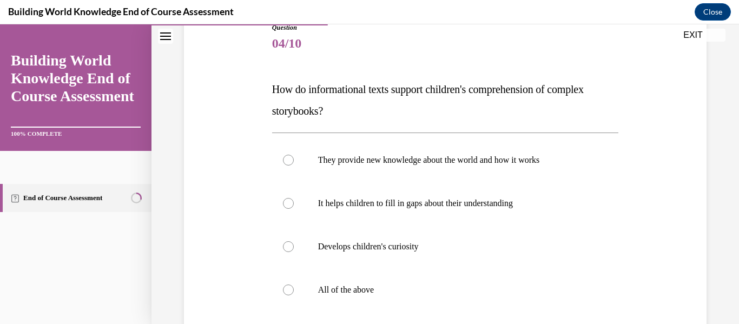
scroll to position [131, 0]
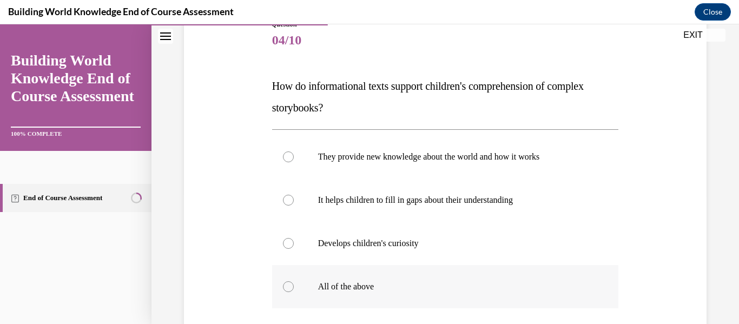
click at [299, 284] on label "All of the above" at bounding box center [445, 286] width 347 height 43
click at [294, 284] on input "All of the above" at bounding box center [288, 286] width 11 height 11
radio input "true"
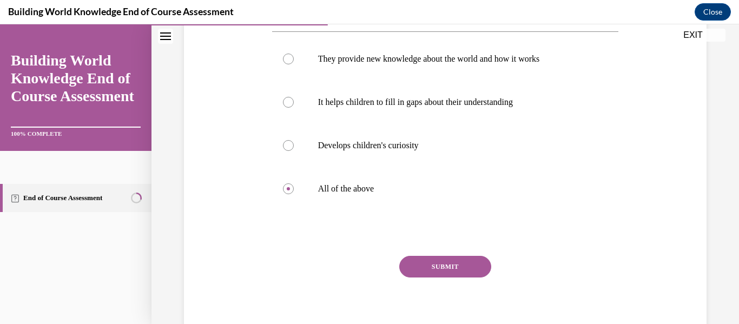
click at [463, 271] on button "SUBMIT" at bounding box center [445, 267] width 92 height 22
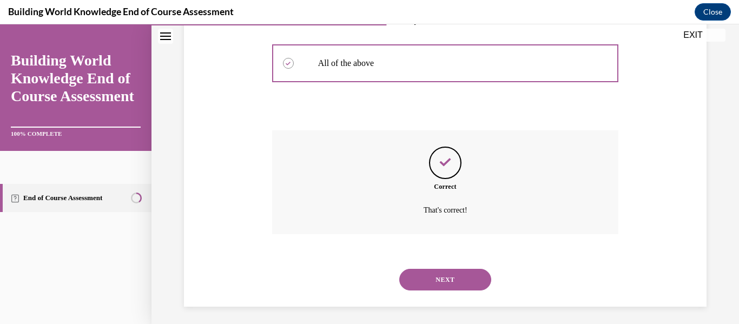
scroll to position [359, 0]
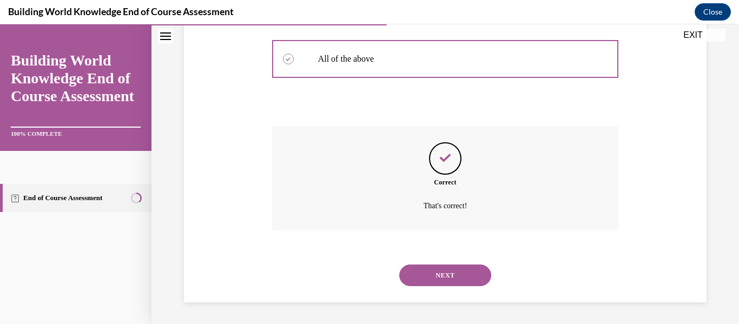
click at [466, 284] on button "NEXT" at bounding box center [445, 276] width 92 height 22
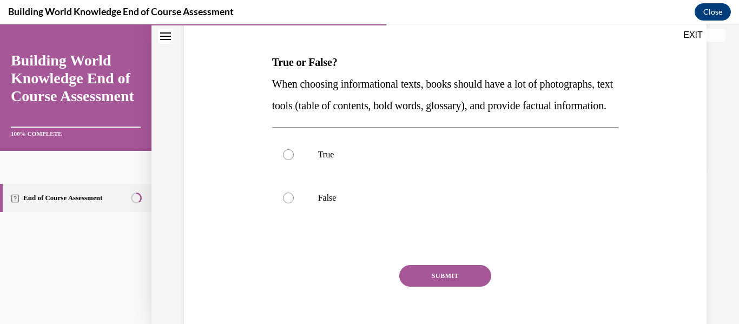
scroll to position [157, 0]
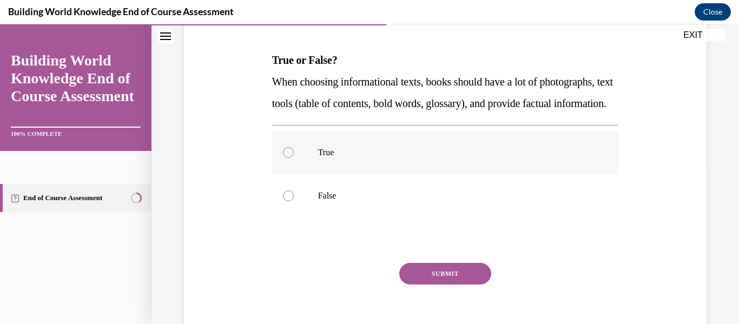
click at [289, 158] on div at bounding box center [288, 152] width 11 height 11
click at [289, 158] on input "True" at bounding box center [288, 152] width 11 height 11
radio input "true"
click at [440, 285] on button "SUBMIT" at bounding box center [445, 274] width 92 height 22
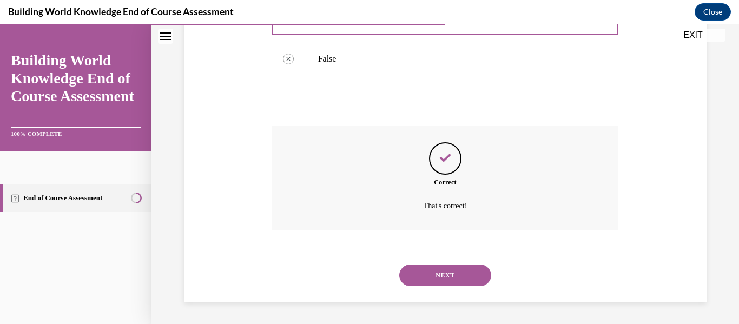
scroll to position [315, 0]
click at [475, 275] on button "NEXT" at bounding box center [445, 276] width 92 height 22
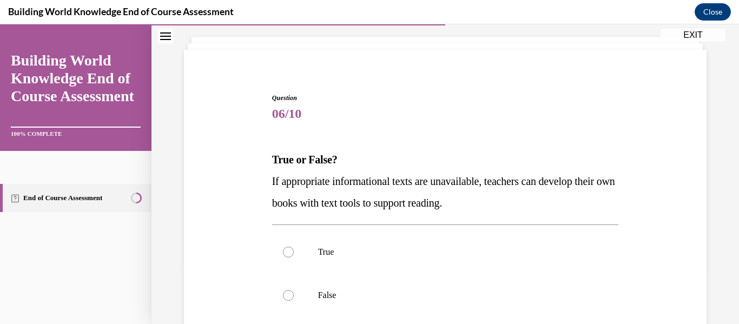
scroll to position [74, 0]
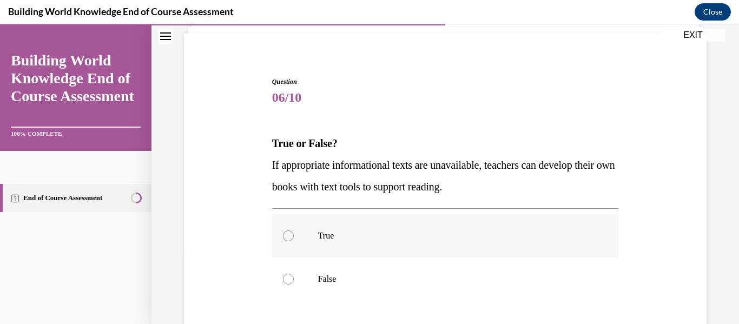
click at [292, 236] on div at bounding box center [288, 236] width 11 height 11
click at [292, 236] on input "True" at bounding box center [288, 236] width 11 height 11
radio input "true"
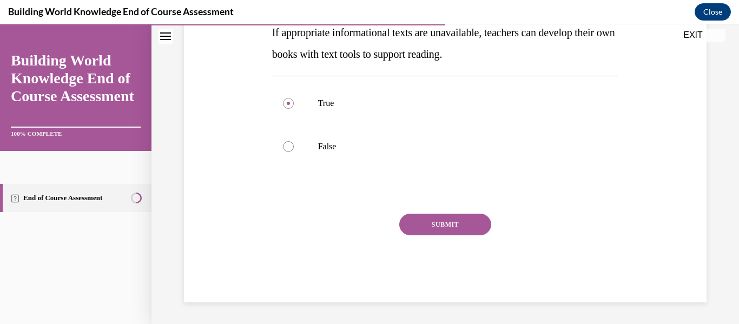
click at [474, 225] on button "SUBMIT" at bounding box center [445, 225] width 92 height 22
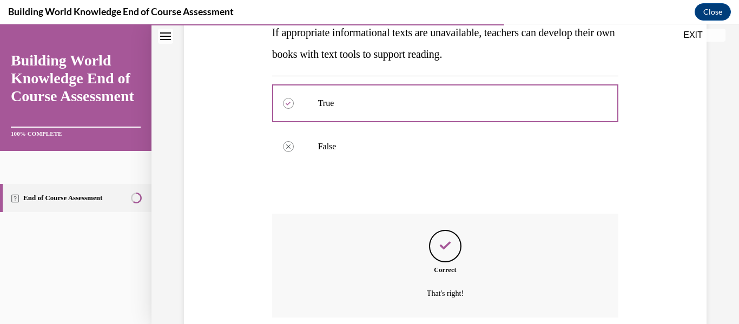
scroll to position [294, 0]
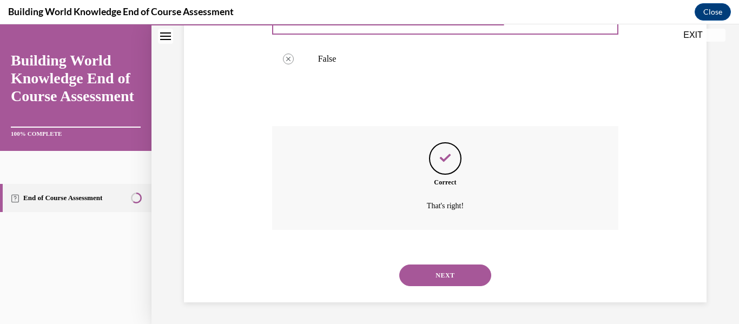
click at [485, 279] on button "NEXT" at bounding box center [445, 276] width 92 height 22
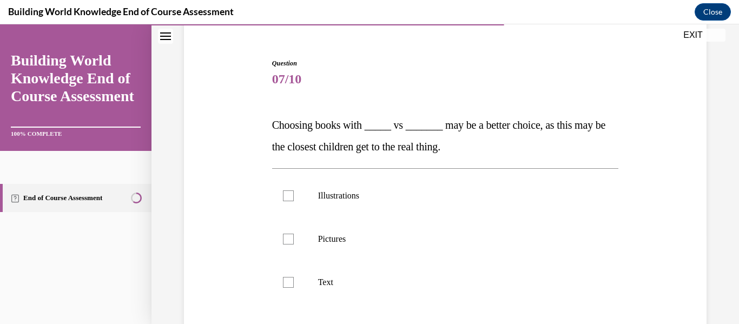
scroll to position [93, 0]
click at [295, 238] on label "Pictures" at bounding box center [445, 238] width 347 height 43
click at [294, 238] on input "Pictures" at bounding box center [288, 238] width 11 height 11
checkbox input "true"
click at [294, 195] on label "Illustrations" at bounding box center [445, 195] width 347 height 43
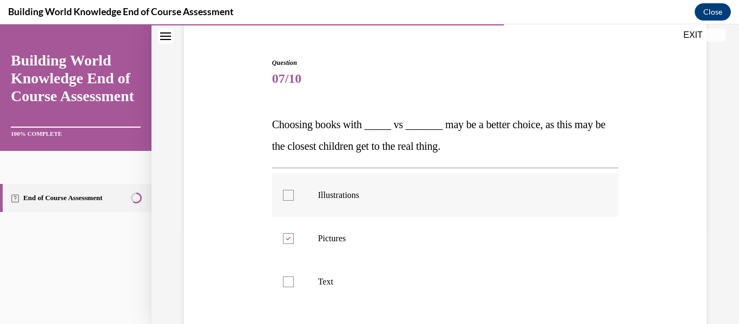
click at [294, 195] on input "Illustrations" at bounding box center [288, 195] width 11 height 11
checkbox input "true"
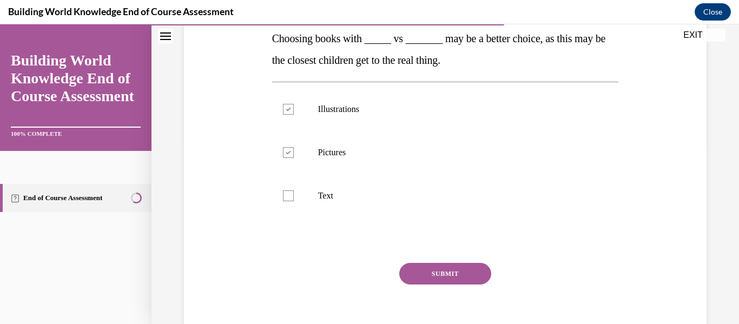
click at [462, 282] on button "SUBMIT" at bounding box center [445, 274] width 92 height 22
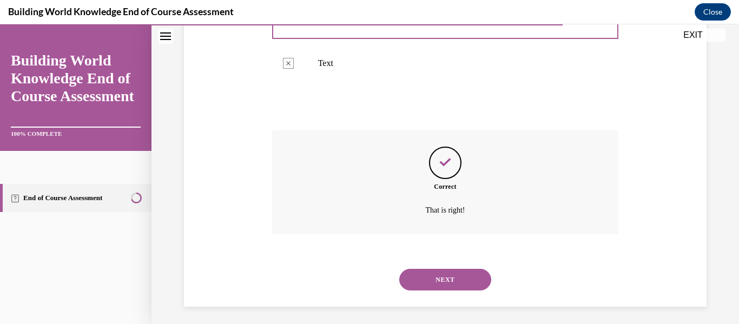
scroll to position [315, 0]
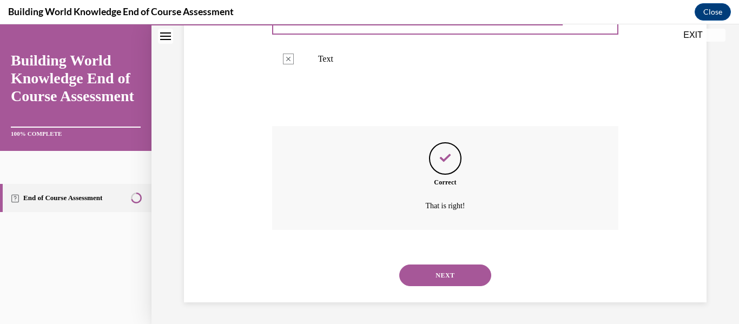
click at [472, 278] on button "NEXT" at bounding box center [445, 276] width 92 height 22
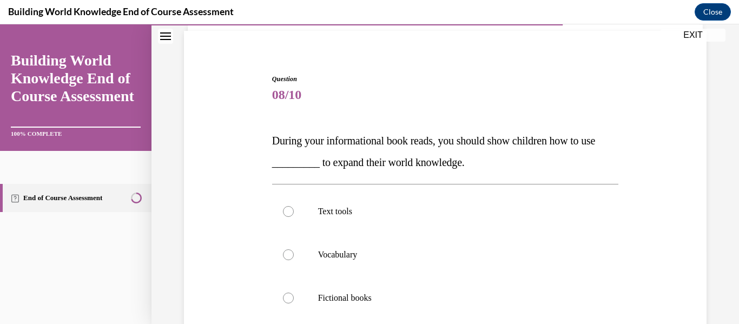
scroll to position [89, 0]
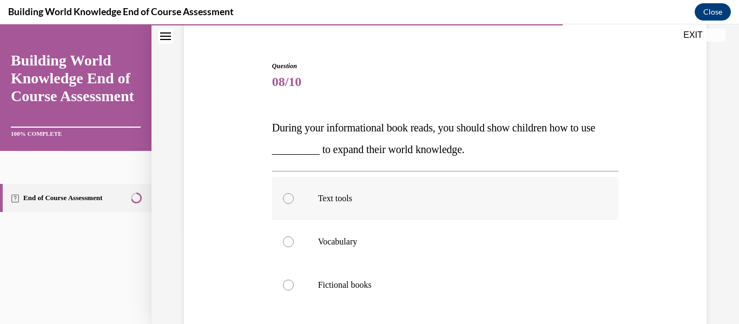
click at [292, 195] on div at bounding box center [288, 198] width 11 height 11
click at [292, 195] on input "Text tools" at bounding box center [288, 198] width 11 height 11
radio input "true"
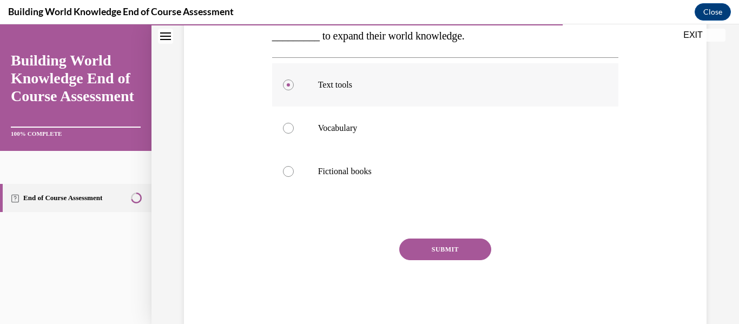
scroll to position [228, 0]
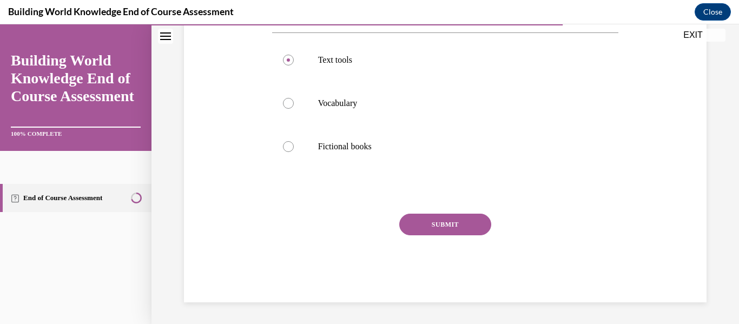
click at [452, 226] on button "SUBMIT" at bounding box center [445, 225] width 92 height 22
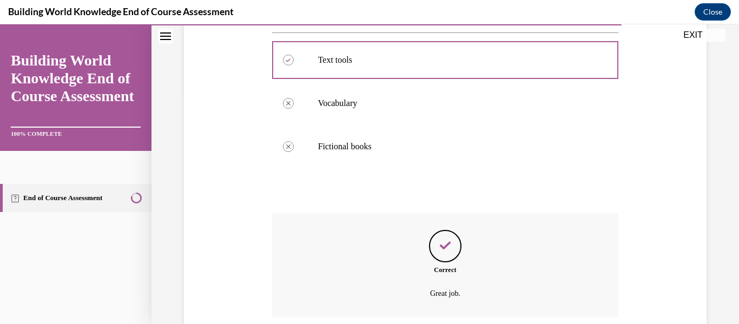
scroll to position [315, 0]
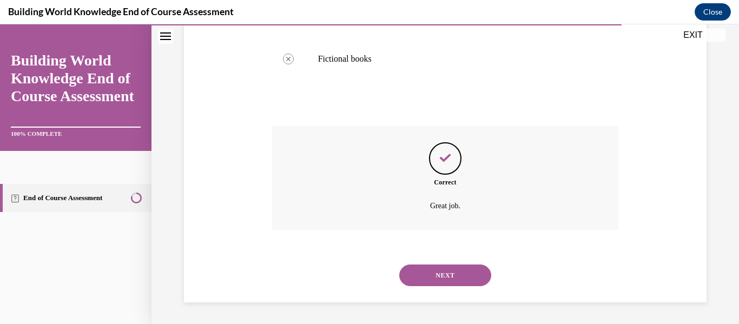
click at [471, 272] on button "NEXT" at bounding box center [445, 276] width 92 height 22
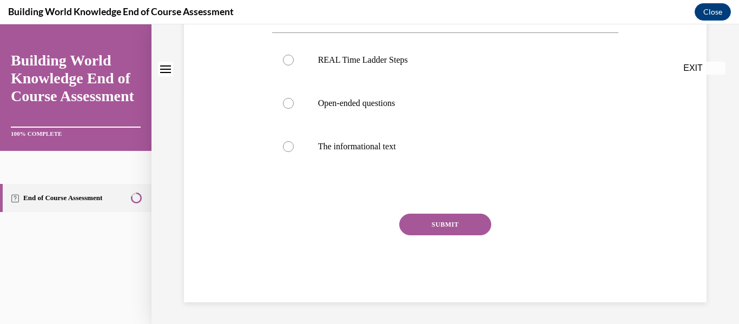
scroll to position [0, 0]
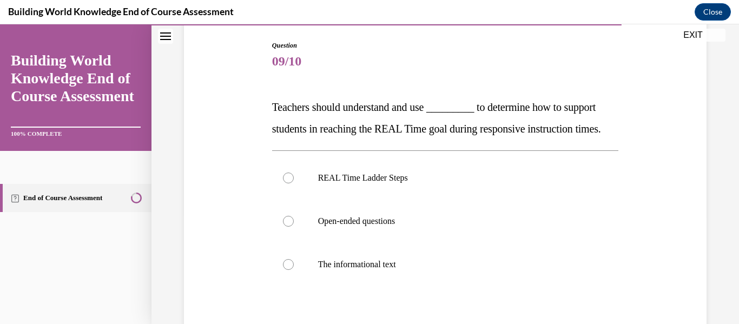
scroll to position [110, 0]
click at [293, 199] on label "REAL Time Ladder Steps" at bounding box center [445, 177] width 347 height 43
click at [293, 183] on input "REAL Time Ladder Steps" at bounding box center [288, 177] width 11 height 11
radio input "true"
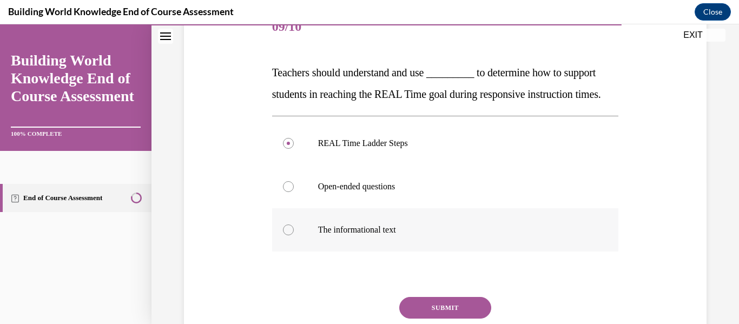
click at [455, 252] on label "The informational text" at bounding box center [445, 229] width 347 height 43
click at [294, 235] on input "The informational text" at bounding box center [288, 230] width 11 height 11
radio input "true"
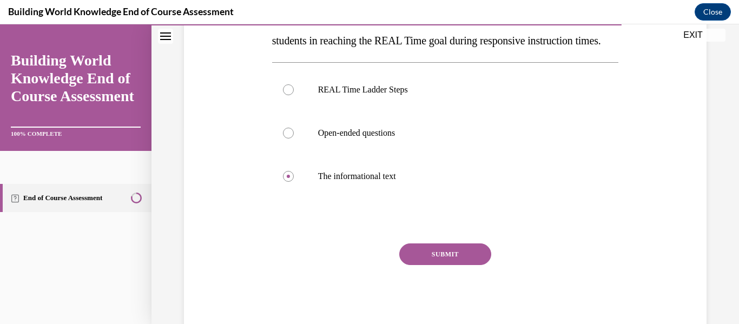
click at [456, 265] on button "SUBMIT" at bounding box center [445, 254] width 92 height 22
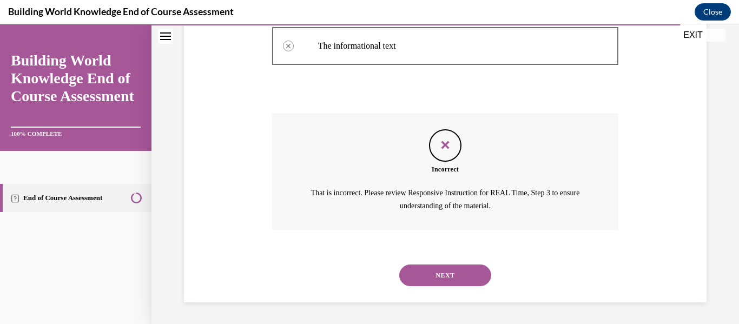
scroll to position [350, 0]
click at [484, 282] on button "NEXT" at bounding box center [445, 276] width 92 height 22
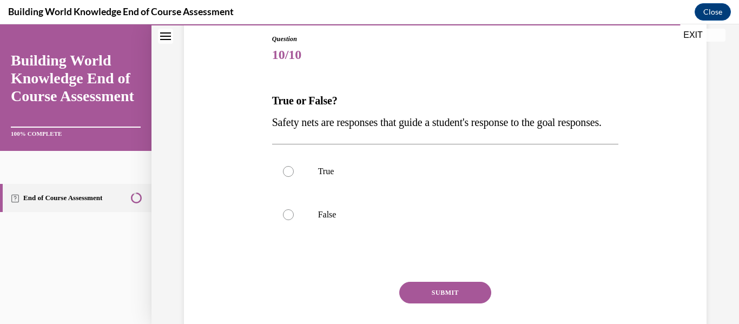
scroll to position [123, 0]
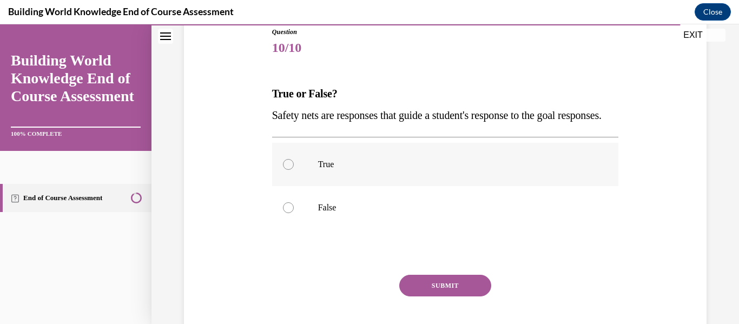
click at [291, 170] on div at bounding box center [288, 164] width 11 height 11
click at [291, 170] on input "True" at bounding box center [288, 164] width 11 height 11
radio input "true"
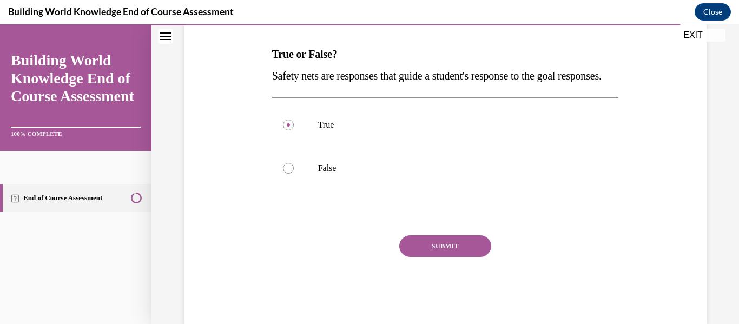
click at [457, 257] on button "SUBMIT" at bounding box center [445, 246] width 92 height 22
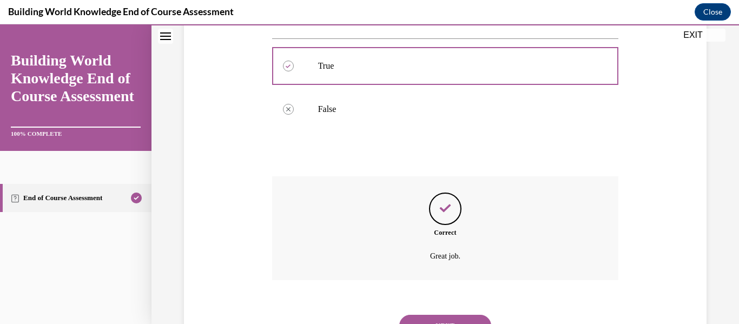
scroll to position [294, 0]
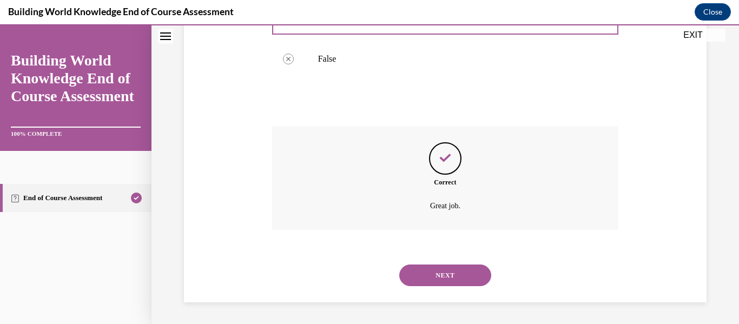
click at [470, 277] on button "NEXT" at bounding box center [445, 276] width 92 height 22
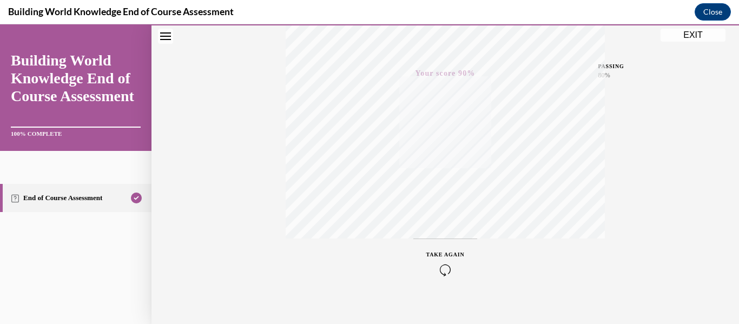
scroll to position [255, 0]
click at [463, 247] on div "TAKE AGAIN" at bounding box center [445, 251] width 38 height 25
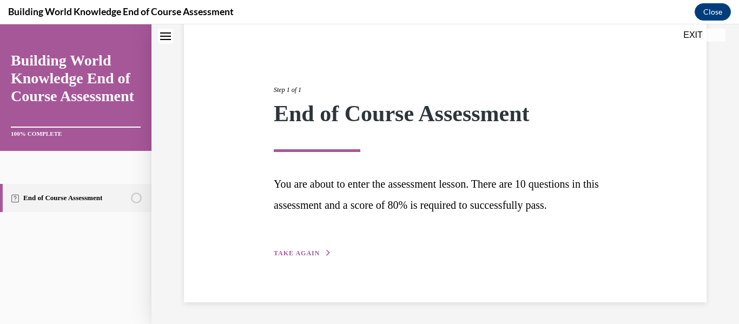
scroll to position [90, 0]
click at [322, 250] on button "TAKE AGAIN" at bounding box center [303, 253] width 58 height 10
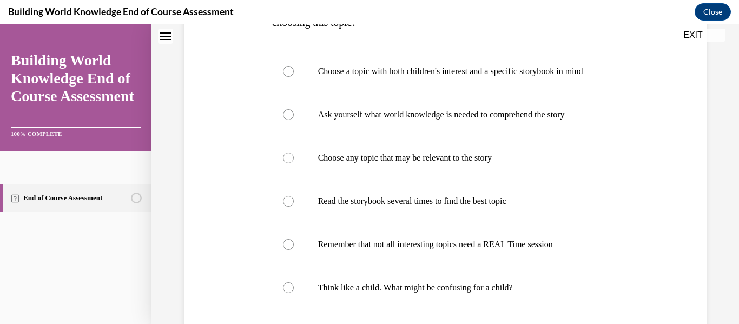
scroll to position [239, 0]
click at [297, 178] on label "Choose any topic that may be relevant to the story" at bounding box center [445, 156] width 347 height 43
click at [294, 162] on input "Choose any topic that may be relevant to the story" at bounding box center [288, 157] width 11 height 11
radio input "true"
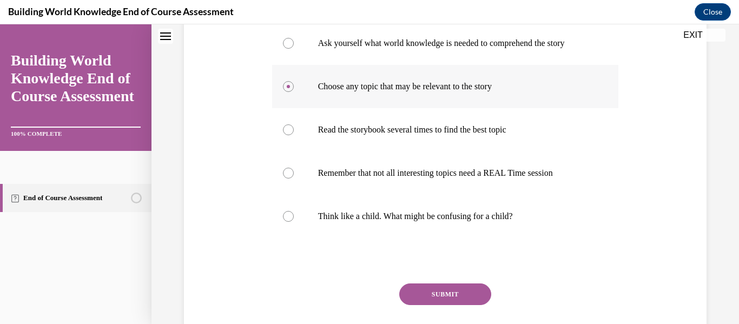
scroll to position [390, 0]
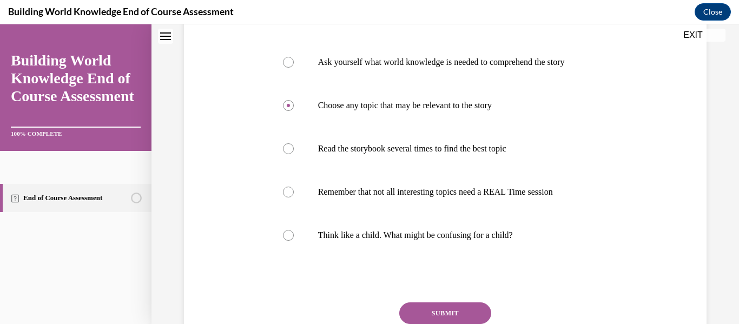
click at [446, 318] on button "SUBMIT" at bounding box center [445, 313] width 92 height 22
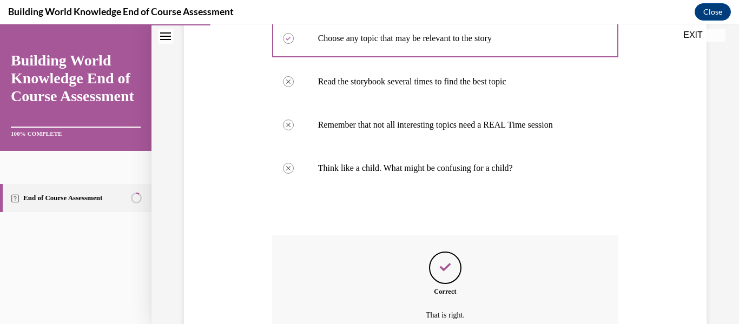
scroll to position [478, 0]
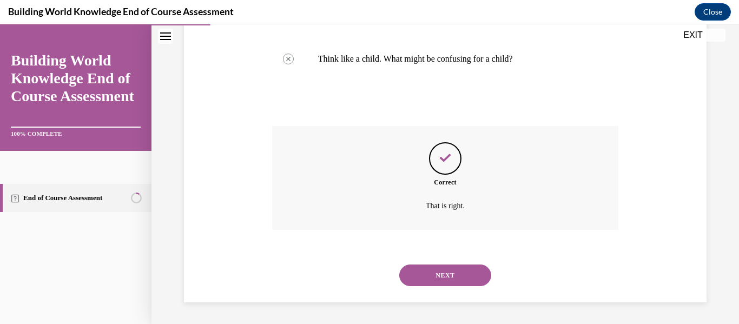
click at [430, 285] on button "NEXT" at bounding box center [445, 276] width 92 height 22
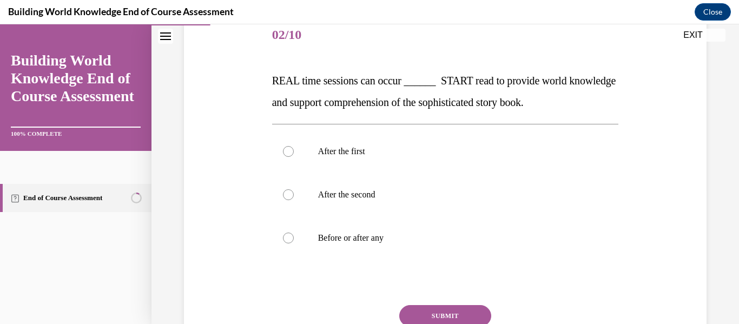
scroll to position [153, 0]
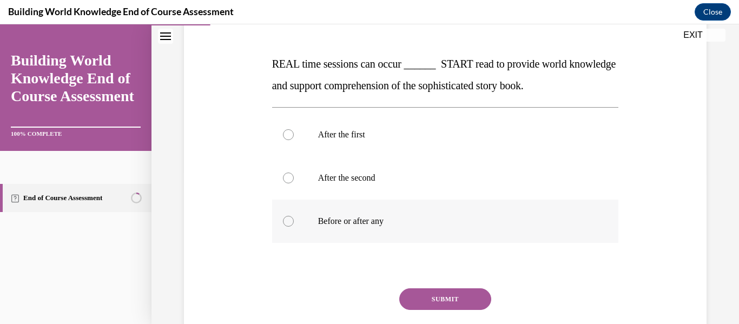
click at [297, 223] on label "Before or after any" at bounding box center [445, 221] width 347 height 43
click at [294, 223] on input "Before or after any" at bounding box center [288, 221] width 11 height 11
radio input "true"
click at [458, 306] on button "SUBMIT" at bounding box center [445, 299] width 92 height 22
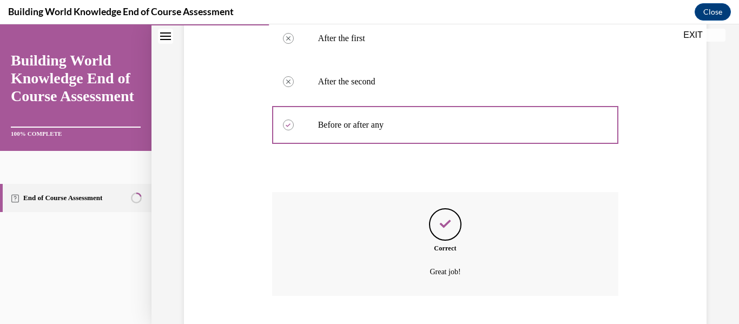
scroll to position [315, 0]
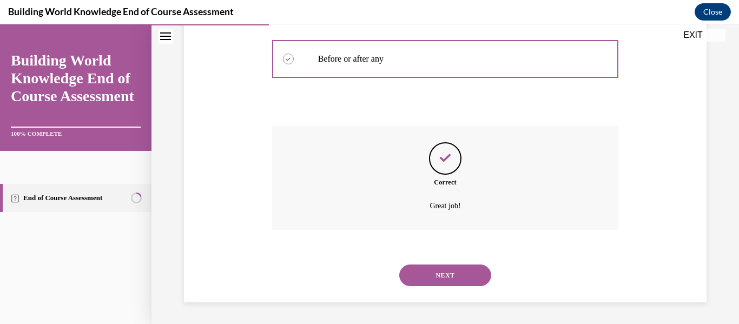
click at [472, 283] on button "NEXT" at bounding box center [445, 276] width 92 height 22
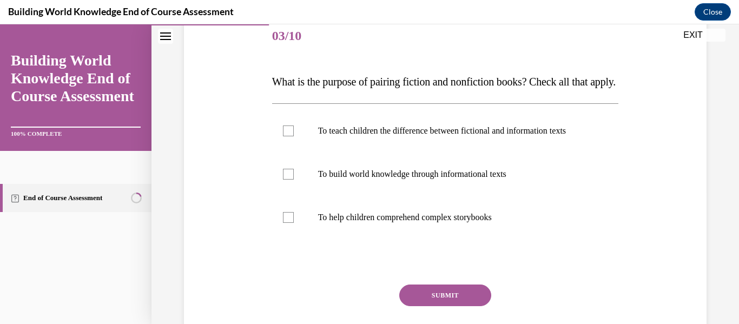
scroll to position [139, 0]
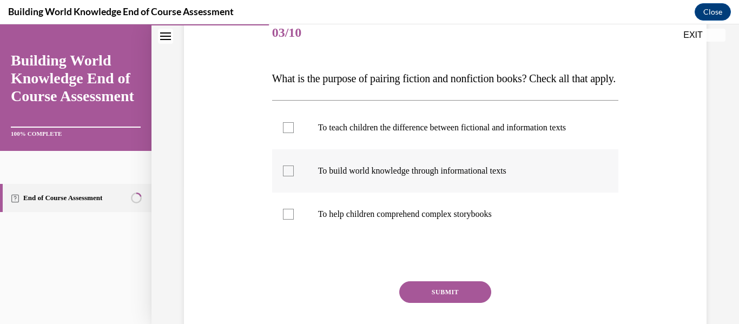
click at [302, 193] on label "To build world knowledge through informational texts" at bounding box center [445, 170] width 347 height 43
click at [294, 176] on input "To build world knowledge through informational texts" at bounding box center [288, 171] width 11 height 11
checkbox input "true"
click at [288, 220] on div at bounding box center [288, 214] width 11 height 11
click at [288, 220] on input "To help children comprehend complex storybooks" at bounding box center [288, 214] width 11 height 11
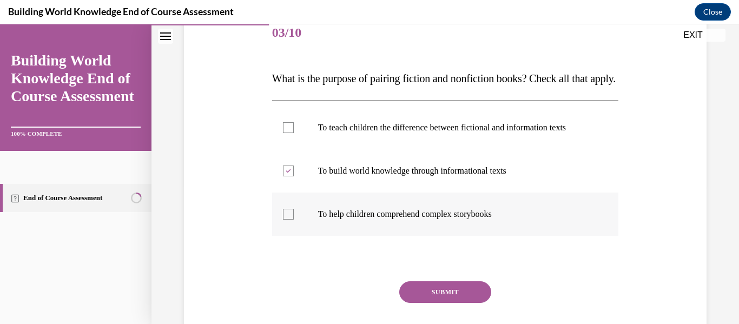
checkbox input "true"
click at [461, 303] on button "SUBMIT" at bounding box center [445, 292] width 92 height 22
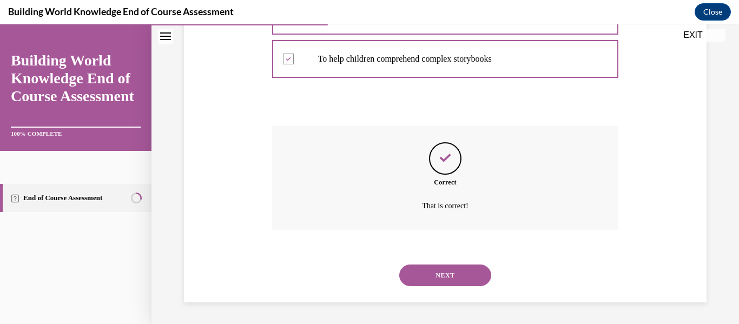
scroll to position [315, 0]
click at [472, 285] on button "NEXT" at bounding box center [445, 276] width 92 height 22
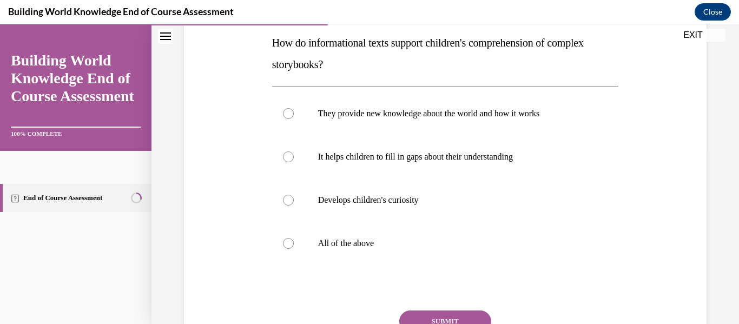
scroll to position [175, 0]
click at [291, 244] on div at bounding box center [288, 243] width 11 height 11
click at [291, 244] on input "All of the above" at bounding box center [288, 243] width 11 height 11
radio input "true"
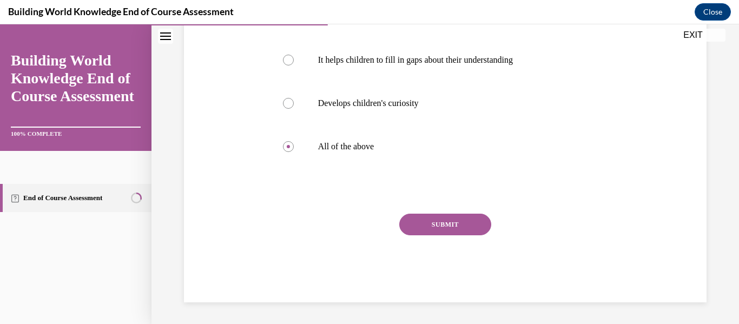
click at [462, 233] on button "SUBMIT" at bounding box center [445, 225] width 92 height 22
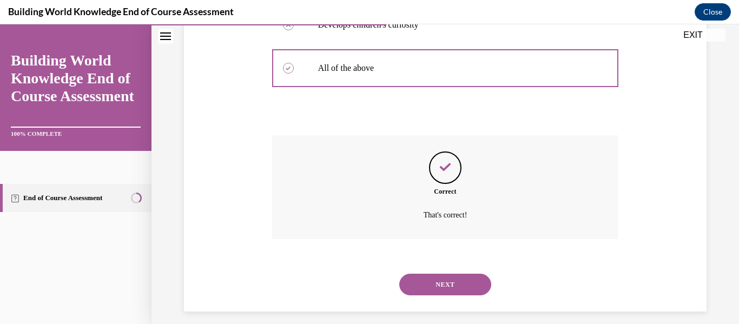
scroll to position [359, 0]
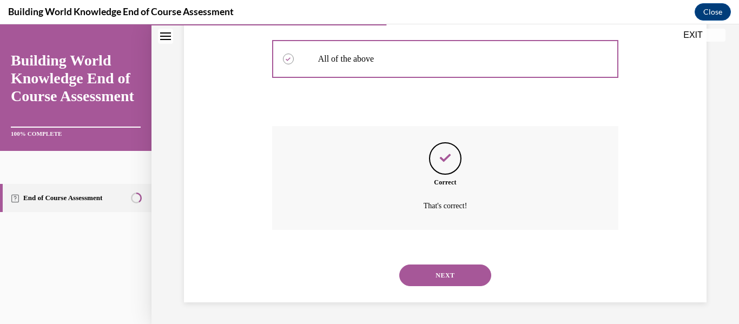
click at [486, 286] on div "NEXT" at bounding box center [445, 275] width 347 height 43
click at [481, 272] on button "NEXT" at bounding box center [445, 276] width 92 height 22
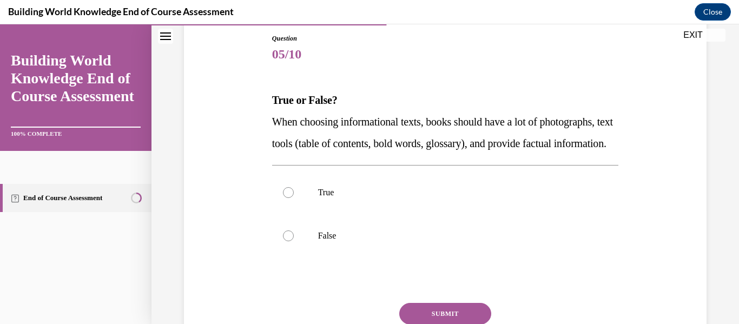
scroll to position [122, 0]
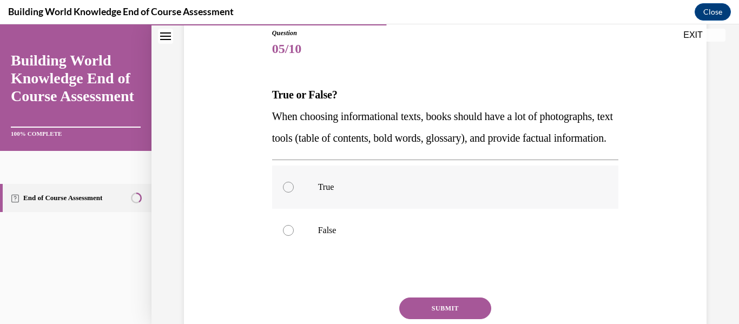
click at [298, 205] on label "True" at bounding box center [445, 187] width 347 height 43
click at [294, 193] on input "True" at bounding box center [288, 187] width 11 height 11
radio input "true"
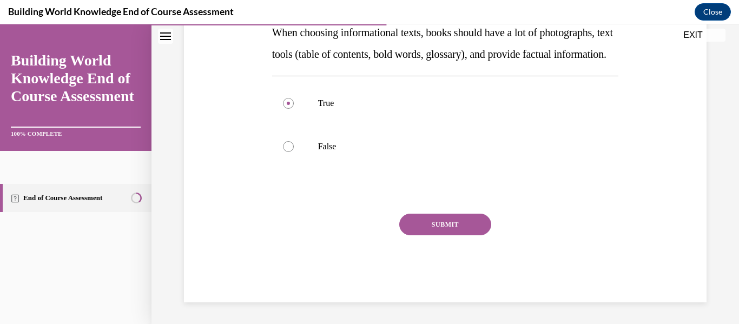
click at [472, 225] on button "SUBMIT" at bounding box center [445, 225] width 92 height 22
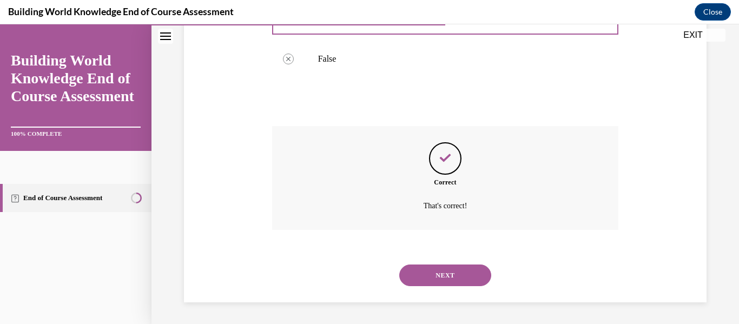
scroll to position [315, 0]
click at [476, 282] on button "NEXT" at bounding box center [445, 276] width 92 height 22
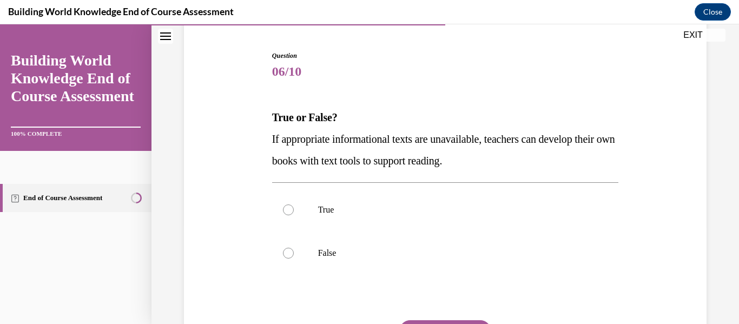
scroll to position [103, 0]
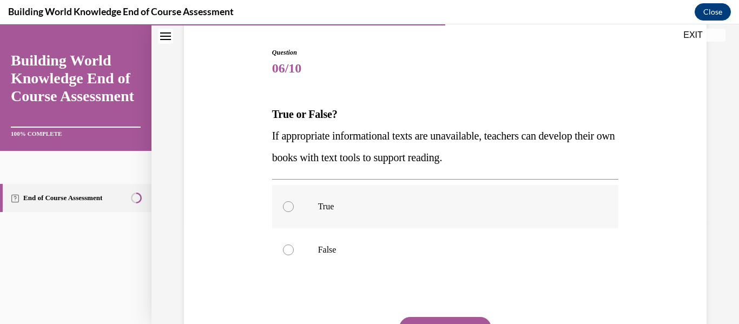
click at [300, 205] on label "True" at bounding box center [445, 206] width 347 height 43
click at [294, 205] on input "True" at bounding box center [288, 206] width 11 height 11
radio input "true"
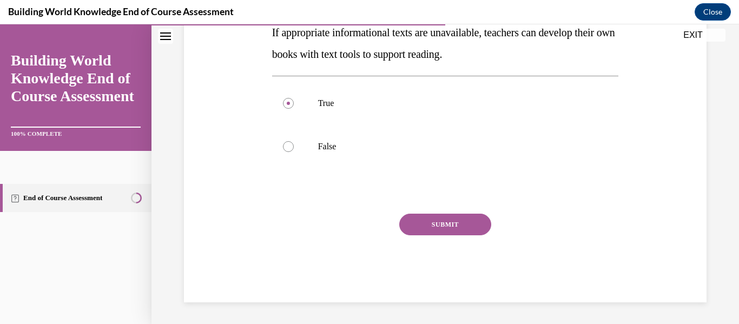
click at [466, 232] on button "SUBMIT" at bounding box center [445, 225] width 92 height 22
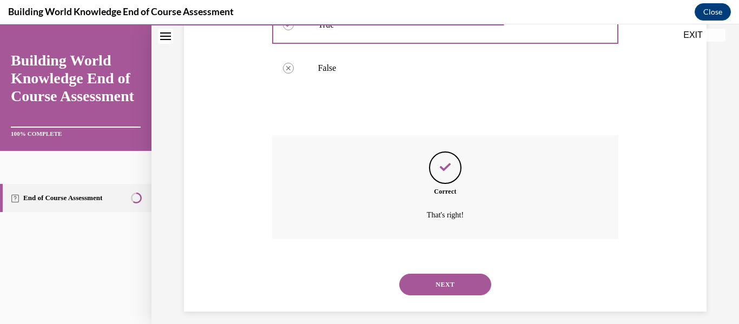
scroll to position [294, 0]
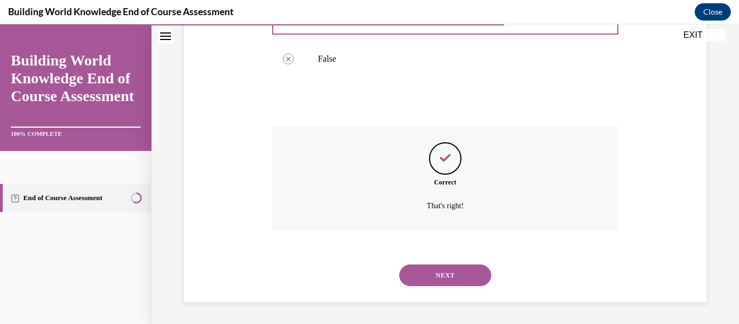
click at [471, 285] on button "NEXT" at bounding box center [445, 276] width 92 height 22
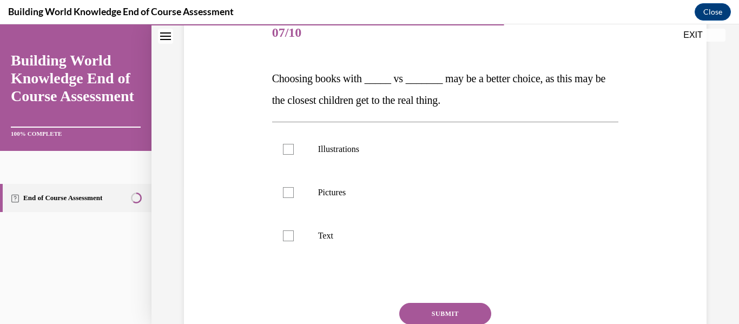
scroll to position [139, 0]
click at [298, 190] on label "Pictures" at bounding box center [445, 191] width 347 height 43
click at [294, 190] on input "Pictures" at bounding box center [288, 192] width 11 height 11
checkbox input "true"
click at [296, 155] on label "Illustrations" at bounding box center [445, 148] width 347 height 43
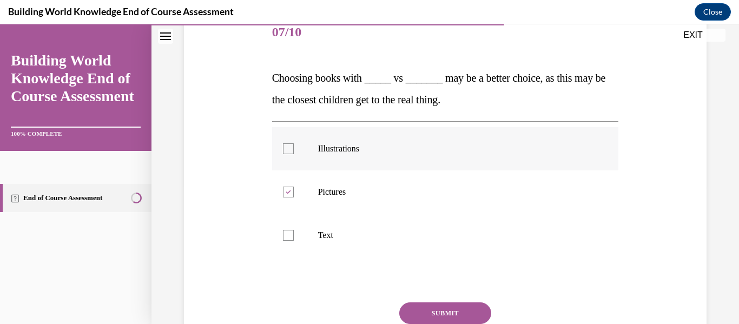
click at [294, 154] on input "Illustrations" at bounding box center [288, 148] width 11 height 11
checkbox input "true"
click at [466, 316] on button "SUBMIT" at bounding box center [445, 313] width 92 height 22
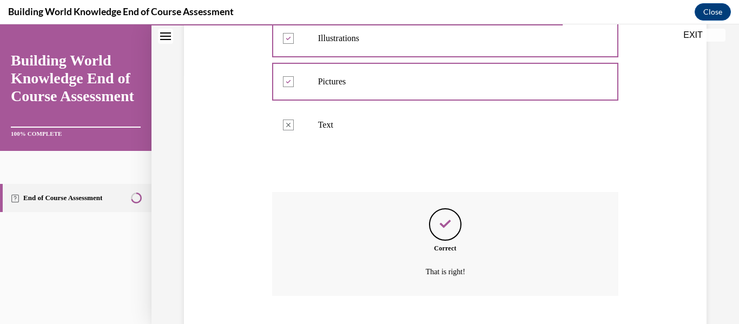
scroll to position [315, 0]
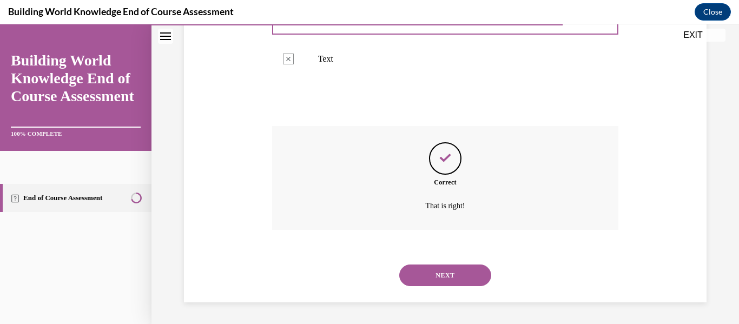
click at [464, 285] on button "NEXT" at bounding box center [445, 276] width 92 height 22
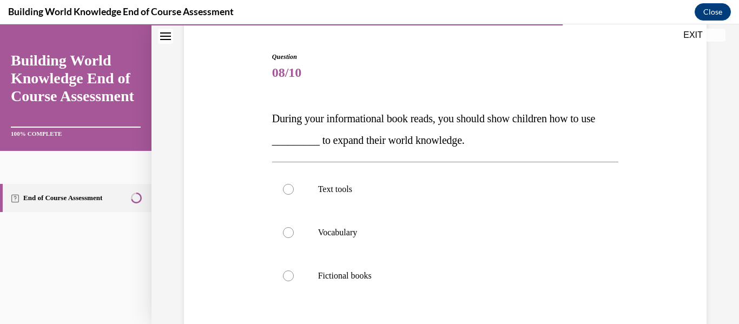
scroll to position [103, 0]
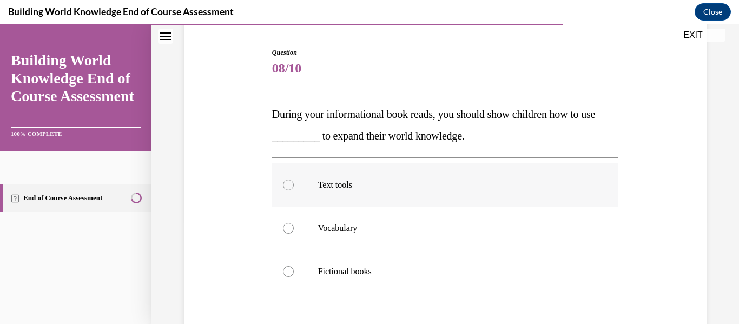
click at [295, 184] on label "Text tools" at bounding box center [445, 184] width 347 height 43
click at [294, 184] on input "Text tools" at bounding box center [288, 185] width 11 height 11
radio input "true"
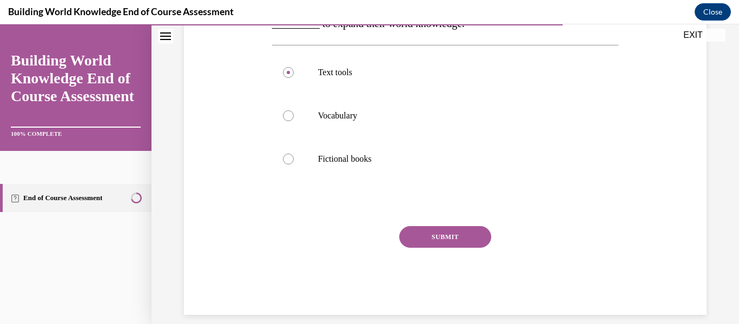
click at [479, 241] on button "SUBMIT" at bounding box center [445, 237] width 92 height 22
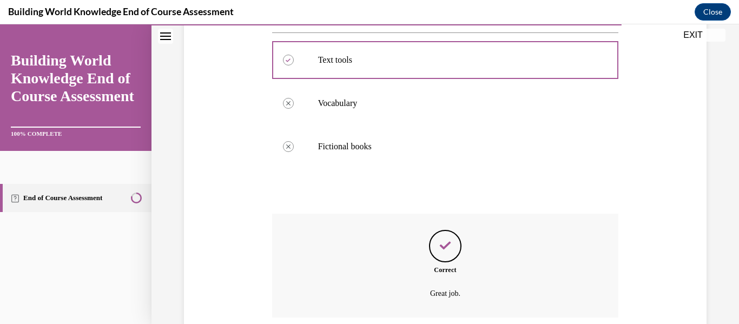
scroll to position [315, 0]
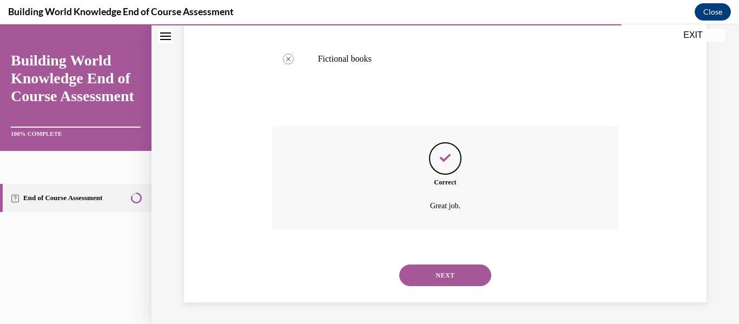
click at [473, 284] on button "NEXT" at bounding box center [445, 276] width 92 height 22
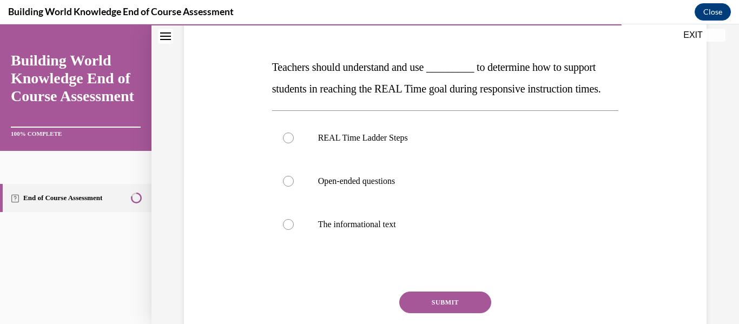
scroll to position [147, 0]
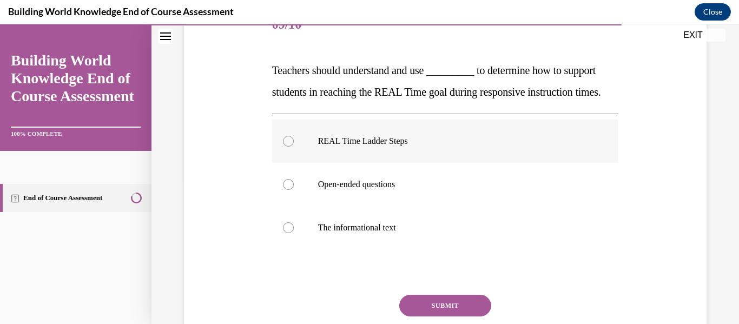
click at [292, 147] on div at bounding box center [288, 141] width 11 height 11
click at [292, 147] on input "REAL Time Ladder Steps" at bounding box center [288, 141] width 11 height 11
radio input "true"
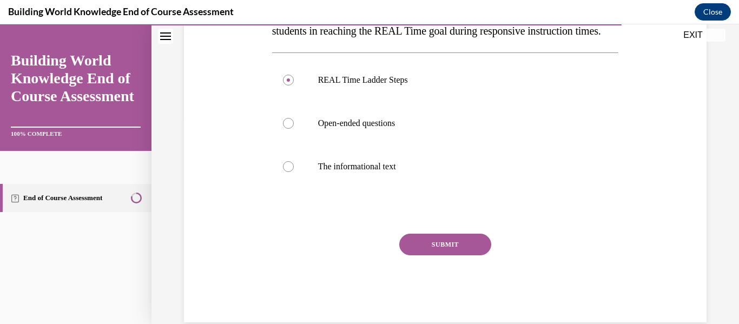
click at [460, 255] on button "SUBMIT" at bounding box center [445, 245] width 92 height 22
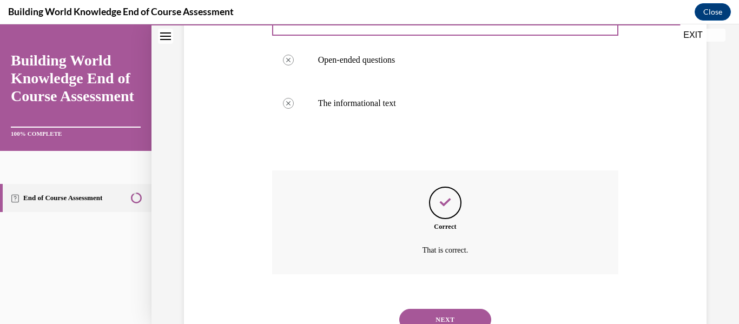
scroll to position [337, 0]
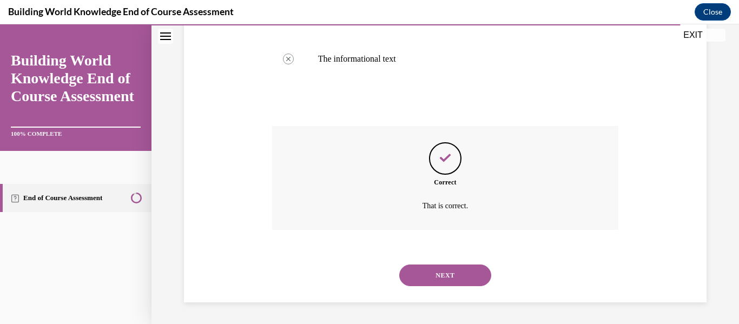
click at [472, 284] on button "NEXT" at bounding box center [445, 276] width 92 height 22
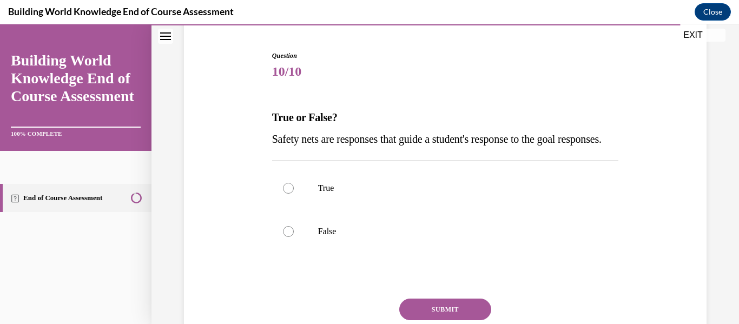
scroll to position [110, 0]
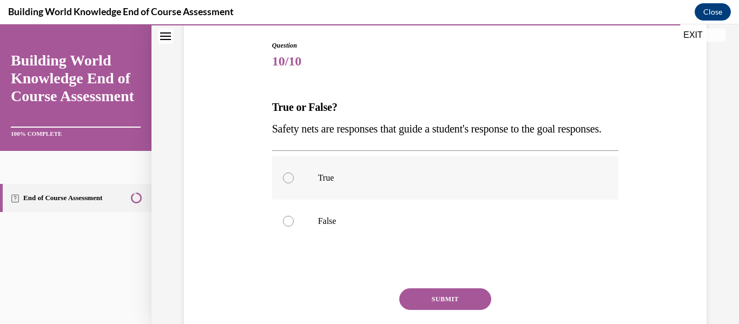
click at [289, 193] on label "True" at bounding box center [445, 177] width 347 height 43
click at [289, 183] on input "True" at bounding box center [288, 178] width 11 height 11
radio input "true"
click at [464, 310] on button "SUBMIT" at bounding box center [445, 299] width 92 height 22
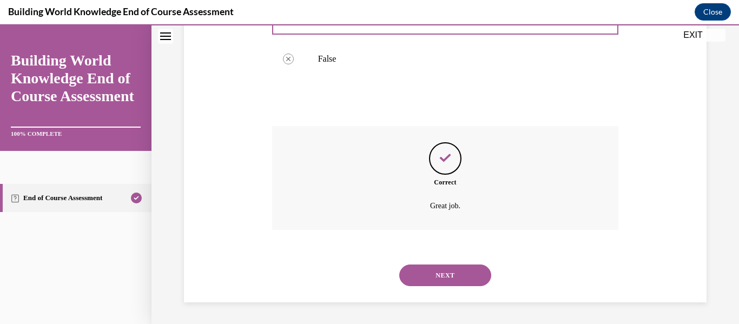
scroll to position [294, 0]
click at [473, 284] on button "NEXT" at bounding box center [445, 276] width 92 height 22
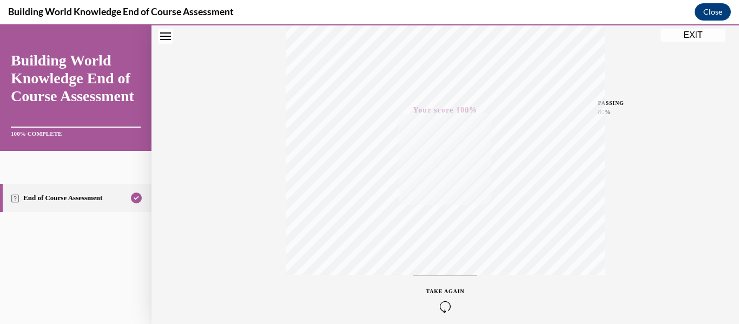
scroll to position [195, 0]
click at [696, 36] on button "EXIT" at bounding box center [693, 35] width 65 height 13
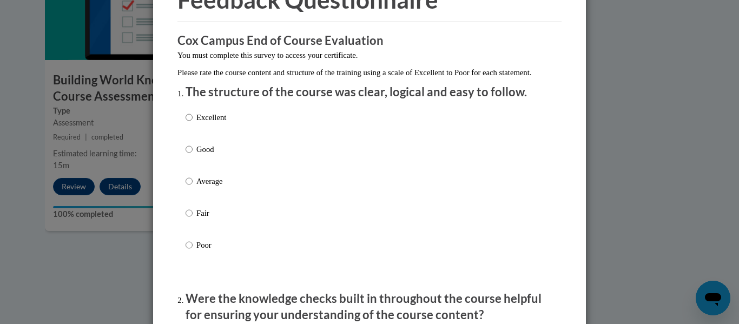
scroll to position [68, 0]
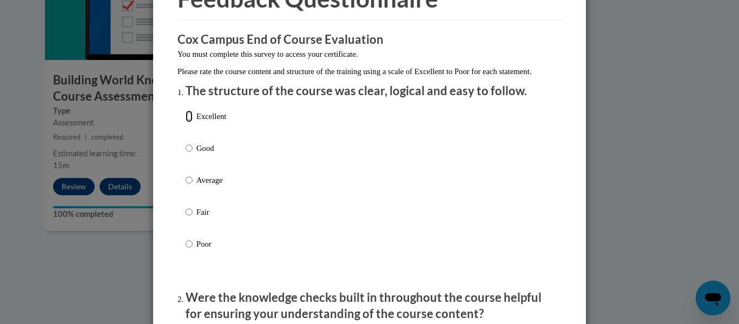
click at [189, 122] on input "Excellent" at bounding box center [189, 116] width 7 height 12
radio input "true"
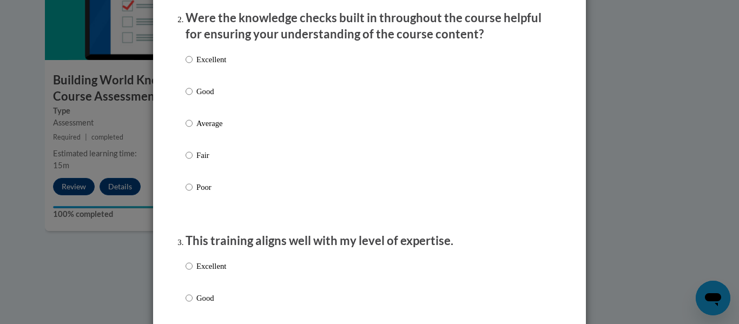
scroll to position [356, 0]
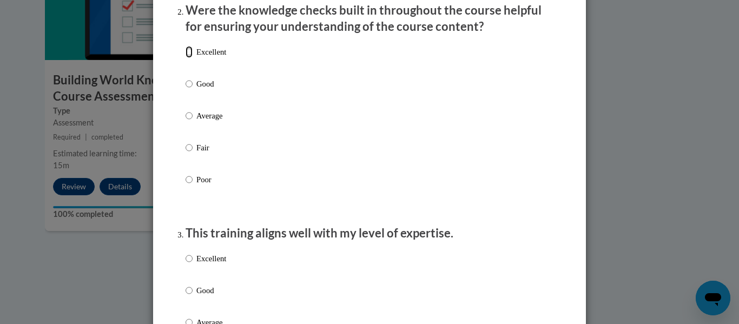
click at [190, 58] on input "Excellent" at bounding box center [189, 52] width 7 height 12
radio input "true"
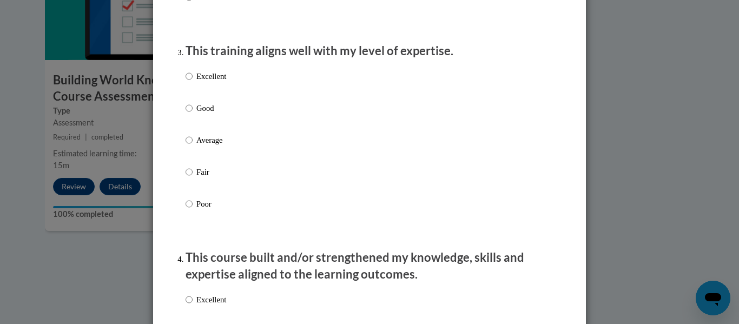
scroll to position [540, 0]
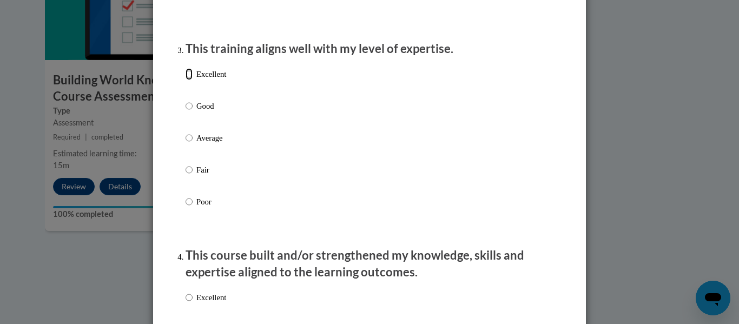
click at [189, 80] on input "Excellent" at bounding box center [189, 74] width 7 height 12
radio input "true"
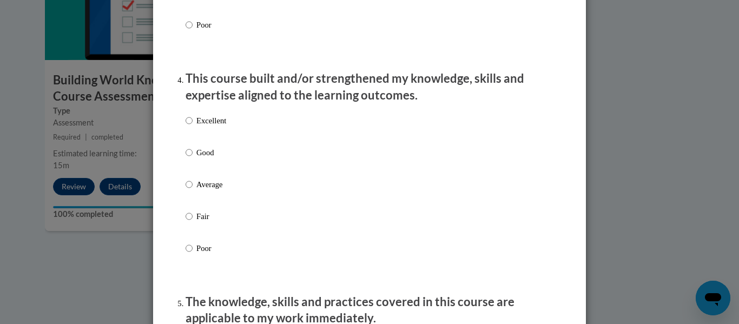
scroll to position [717, 0]
click at [186, 126] on input "Excellent" at bounding box center [189, 120] width 7 height 12
radio input "true"
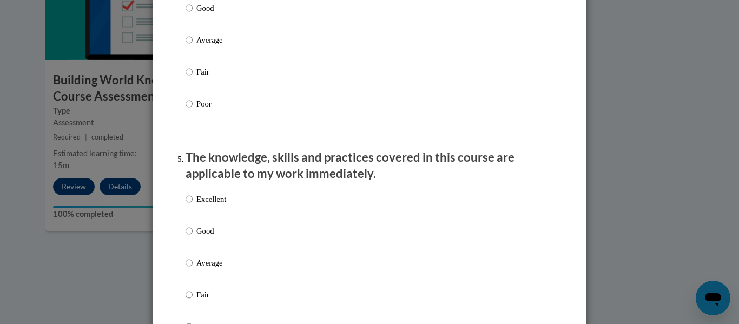
scroll to position [865, 0]
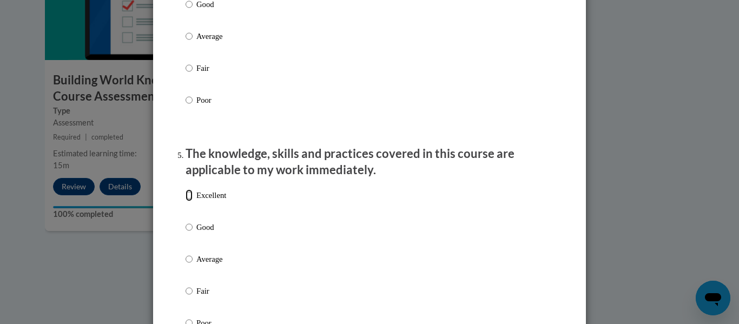
click at [187, 201] on input "Excellent" at bounding box center [189, 195] width 7 height 12
radio input "true"
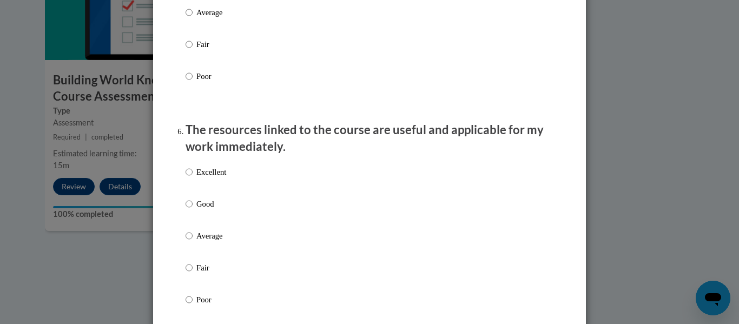
scroll to position [1113, 0]
click at [186, 193] on label "Excellent" at bounding box center [206, 180] width 41 height 29
click at [186, 177] on input "Excellent" at bounding box center [189, 172] width 7 height 12
radio input "true"
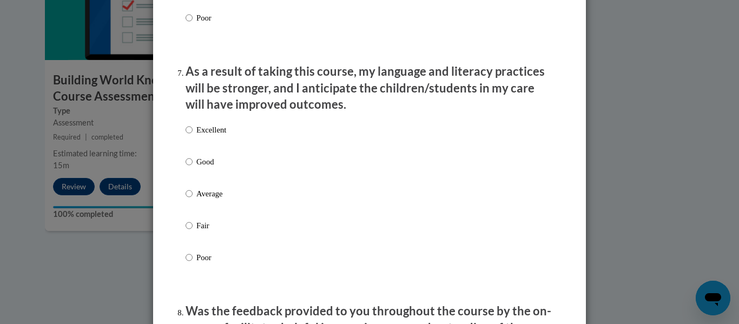
scroll to position [1404, 0]
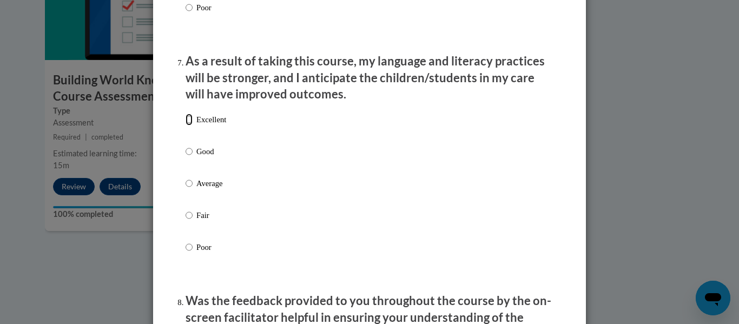
click at [192, 126] on input "Excellent" at bounding box center [189, 120] width 7 height 12
radio input "true"
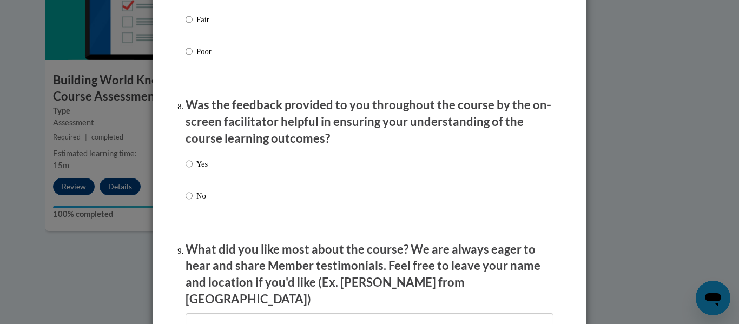
scroll to position [1601, 0]
click at [192, 169] on input "Yes" at bounding box center [189, 163] width 7 height 12
radio input "true"
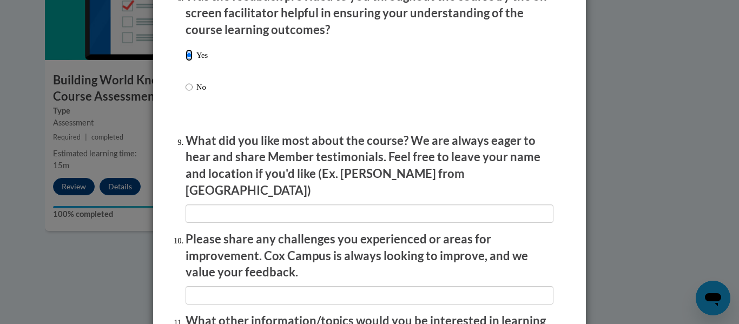
scroll to position [1709, 0]
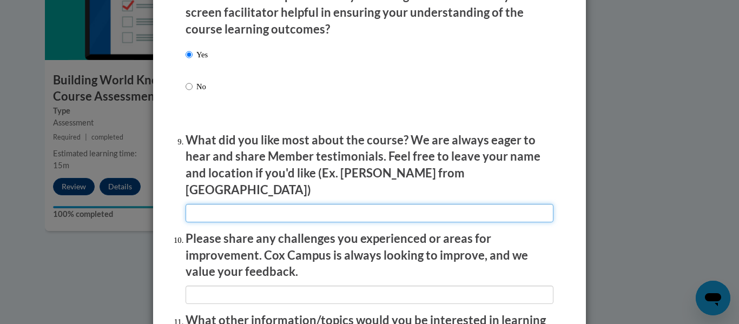
click at [207, 206] on input "textbox" at bounding box center [370, 213] width 368 height 18
type input "T"
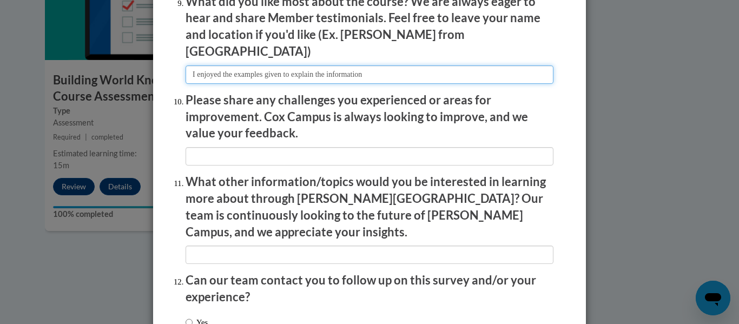
scroll to position [1853, 0]
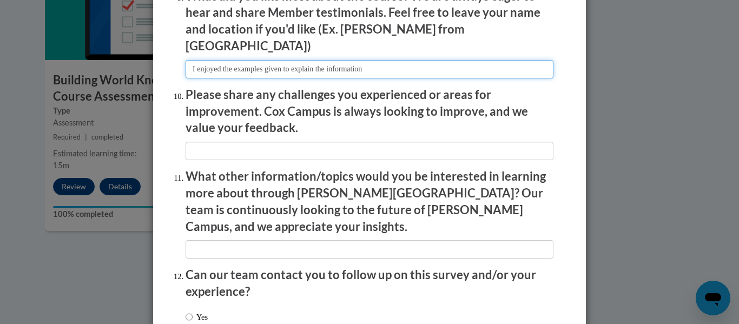
type input "I enjoyed the examples given to explain the information"
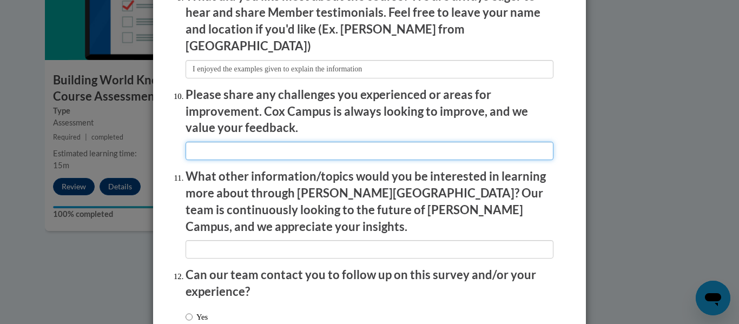
click at [209, 142] on input "textbox" at bounding box center [370, 151] width 368 height 18
type input "I"
type input "m"
type input "S"
type input "I think all the resources in this course should be PDF's, in order to facilitat…"
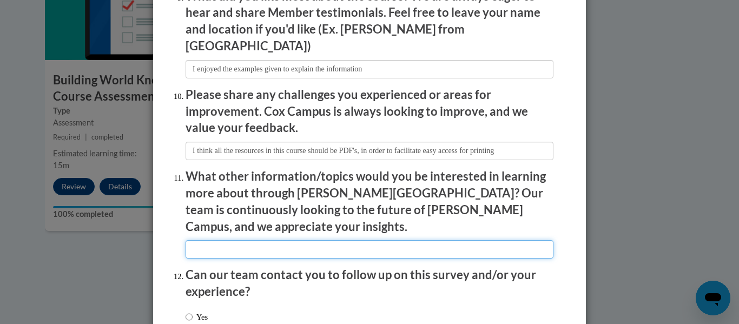
click at [228, 240] on input "textbox" at bounding box center [370, 249] width 368 height 18
type input "I"
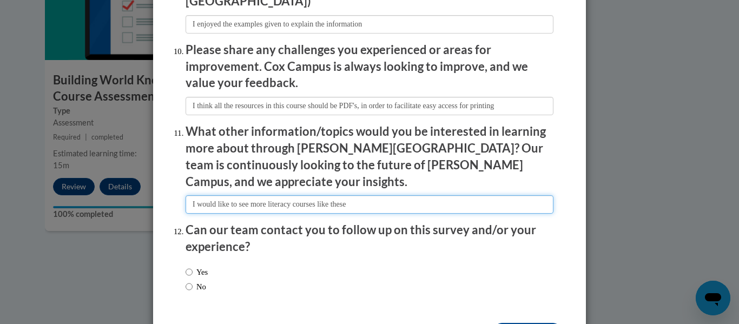
scroll to position [1924, 0]
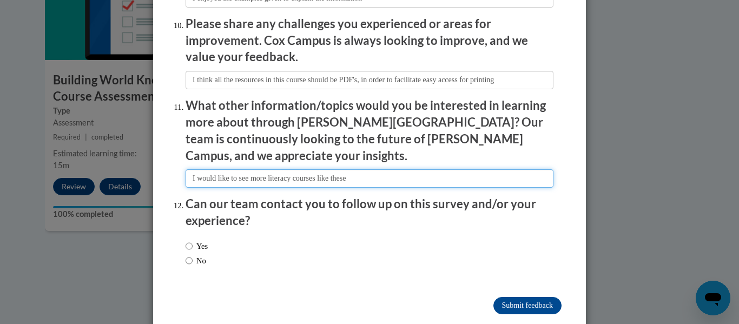
type input "I would like to see more literacy courses like these"
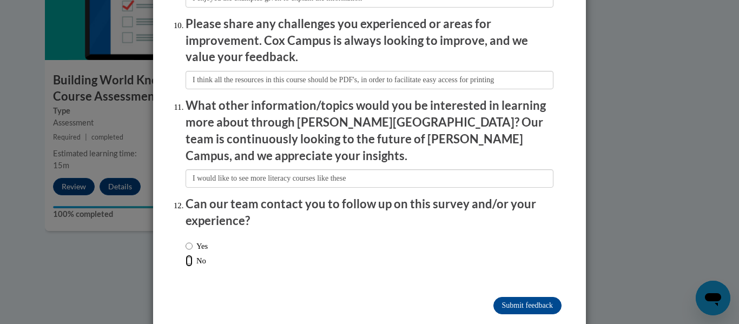
click at [186, 255] on input "No" at bounding box center [189, 261] width 7 height 12
radio input "true"
click at [493, 297] on input "Submit feedback" at bounding box center [527, 305] width 68 height 17
